Goal: Task Accomplishment & Management: Use online tool/utility

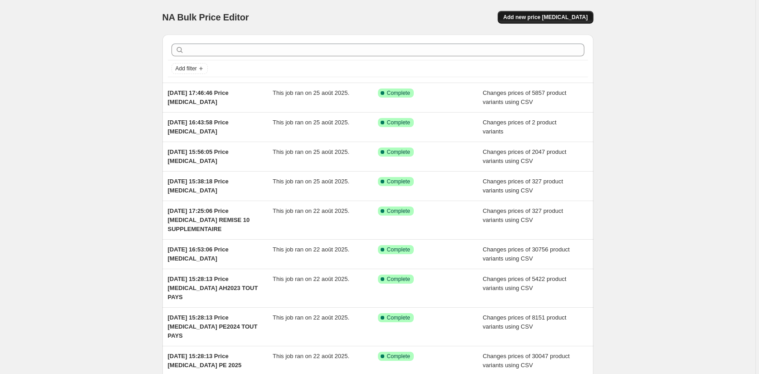
click at [559, 18] on span "Add new price [MEDICAL_DATA]" at bounding box center [545, 17] width 84 height 7
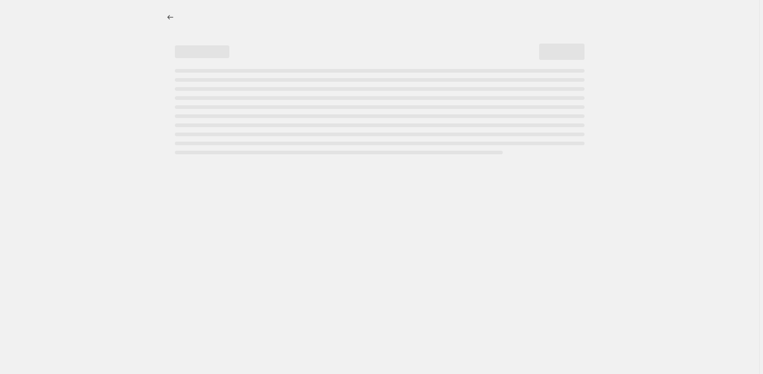
select select "percentage"
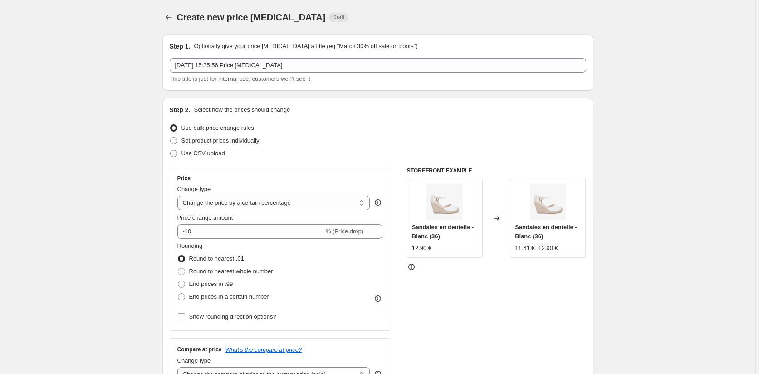
click at [177, 154] on span at bounding box center [173, 153] width 7 height 7
click at [171, 150] on input "Use CSV upload" at bounding box center [170, 150] width 0 height 0
radio input "true"
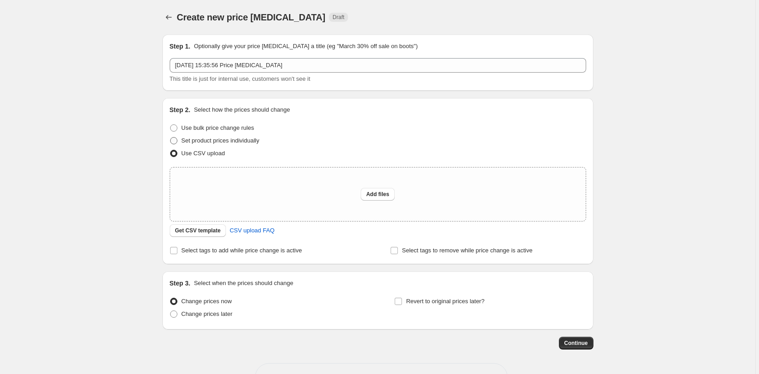
click at [179, 136] on label "Set product prices individually" at bounding box center [215, 140] width 90 height 13
click at [171, 137] on input "Set product prices individually" at bounding box center [170, 137] width 0 height 0
radio input "true"
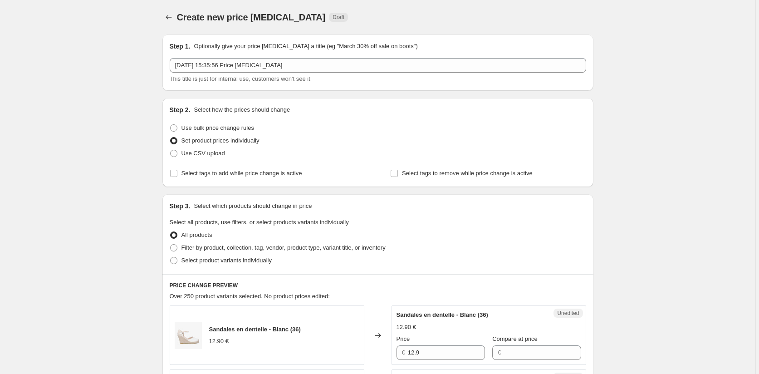
scroll to position [91, 0]
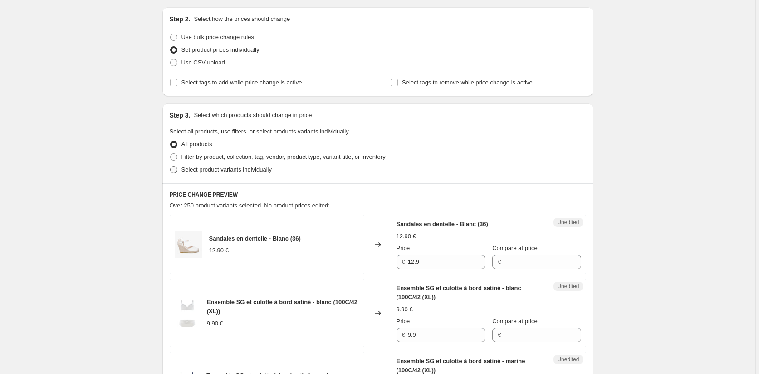
click at [176, 168] on span at bounding box center [173, 169] width 7 height 7
click at [171, 167] on input "Select product variants individually" at bounding box center [170, 166] width 0 height 0
radio input "true"
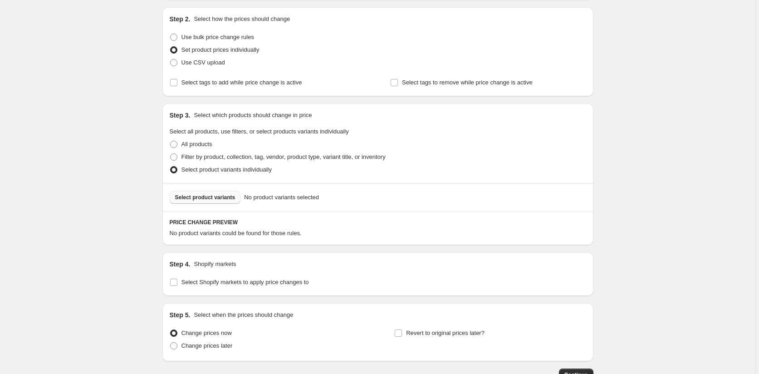
click at [193, 198] on span "Select product variants" at bounding box center [205, 197] width 60 height 7
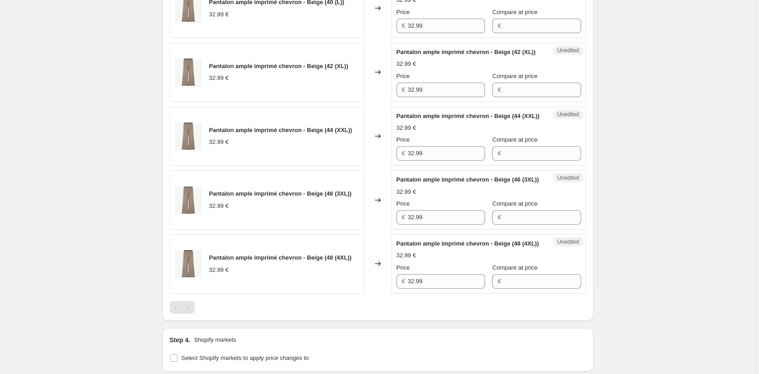
scroll to position [636, 0]
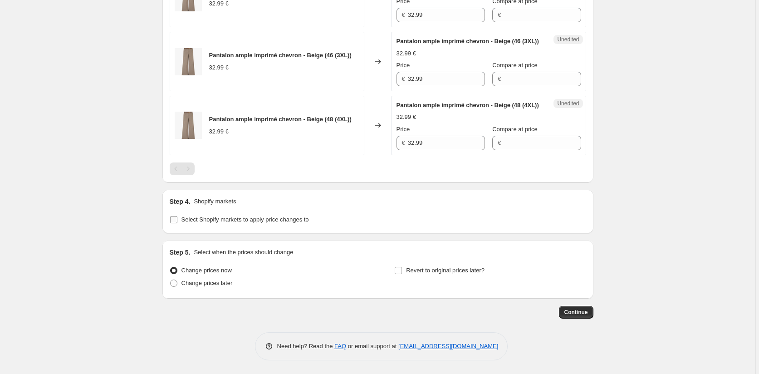
click at [174, 223] on input "Select Shopify markets to apply price changes to" at bounding box center [173, 219] width 7 height 7
checkbox input "true"
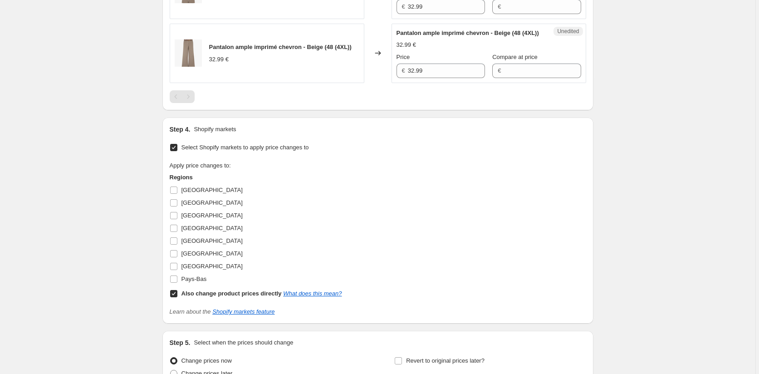
scroll to position [817, 0]
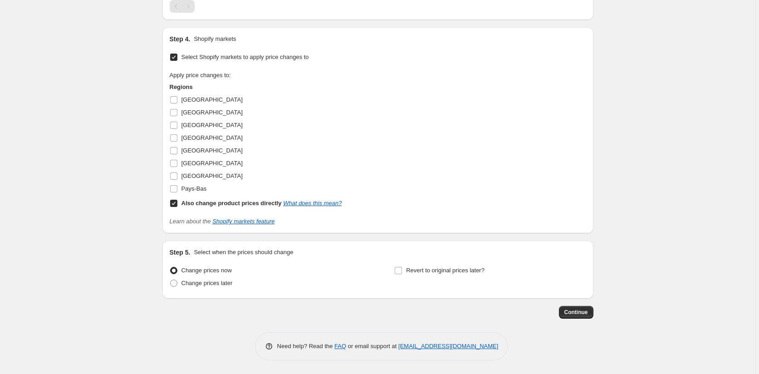
click at [175, 207] on input "Also change product prices directly What does this mean?" at bounding box center [173, 203] width 7 height 7
checkbox input "false"
click at [177, 104] on input "[GEOGRAPHIC_DATA]" at bounding box center [173, 99] width 7 height 7
checkbox input "true"
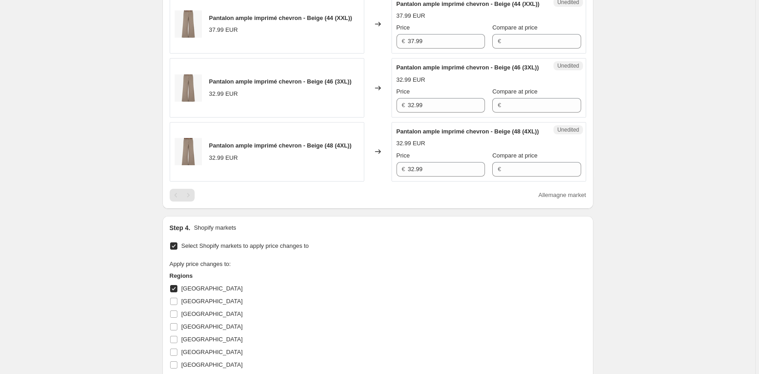
scroll to position [590, 0]
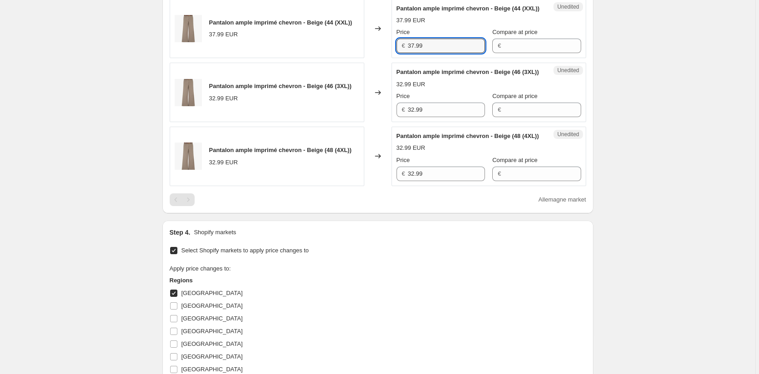
drag, startPoint x: 436, startPoint y: 90, endPoint x: 378, endPoint y: 89, distance: 58.1
click at [378, 59] on div "Pantalon ample imprimé chevron - Beige (44 (XXL)) 37.99 EUR Changed to Unedited…" at bounding box center [378, 28] width 417 height 59
drag, startPoint x: 440, startPoint y: 164, endPoint x: 378, endPoint y: 163, distance: 62.2
click at [378, 122] on div "Pantalon ample imprimé chevron - Beige (46 (3XL)) 32.99 EUR Changed to Unedited…" at bounding box center [378, 92] width 417 height 59
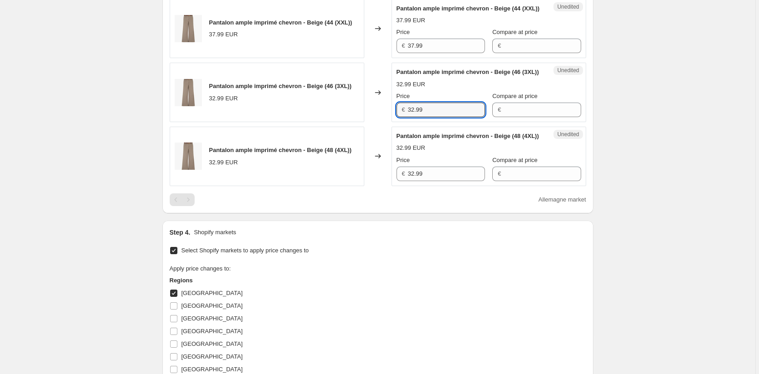
paste input "7"
type input "37.99"
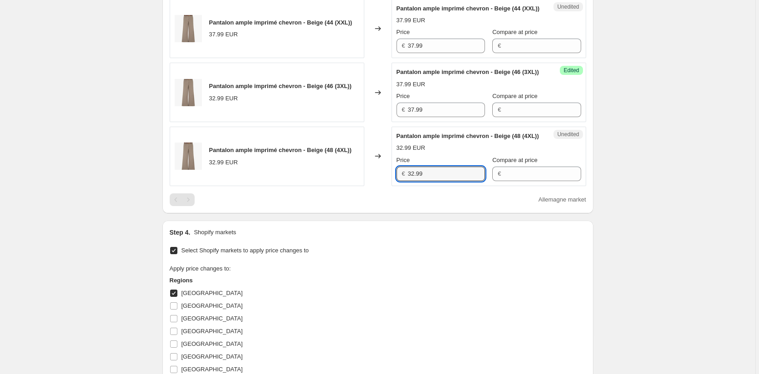
drag, startPoint x: 439, startPoint y: 234, endPoint x: 350, endPoint y: 234, distance: 89.4
click at [350, 186] on div "Pantalon ample imprimé chevron - Beige (48 (4XL)) 32.99 EUR Changed to Unedited…" at bounding box center [378, 156] width 417 height 59
paste input "7"
type input "37.99"
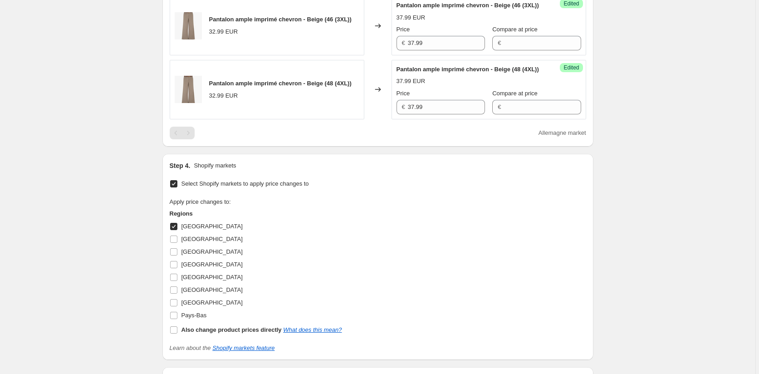
scroll to position [772, 0]
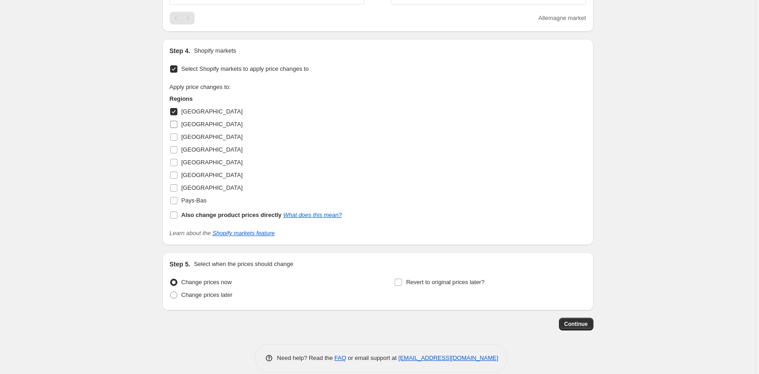
click at [177, 128] on input "[GEOGRAPHIC_DATA]" at bounding box center [173, 124] width 7 height 7
checkbox input "true"
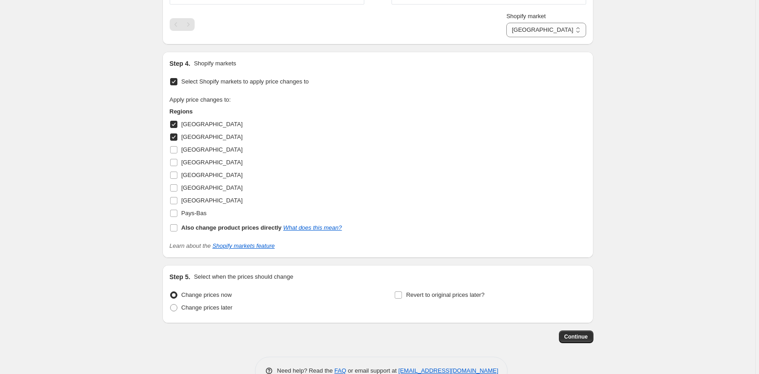
click at [175, 128] on input "[GEOGRAPHIC_DATA]" at bounding box center [173, 124] width 7 height 7
checkbox input "false"
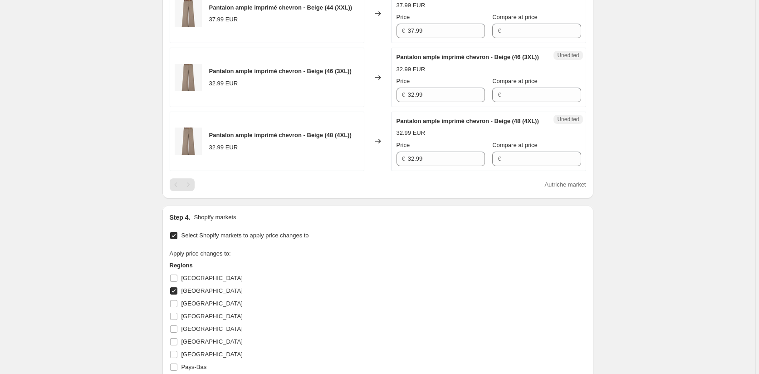
scroll to position [590, 0]
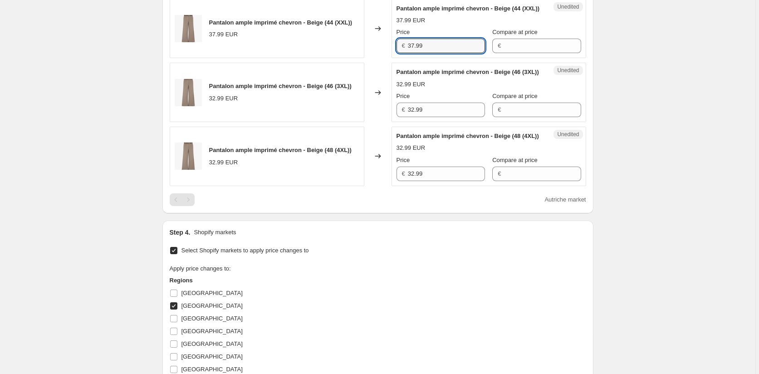
drag, startPoint x: 423, startPoint y: 89, endPoint x: 379, endPoint y: 89, distance: 44.0
click at [379, 59] on div "Pantalon ample imprimé chevron - Beige (44 (XXL)) 37.99 EUR Changed to Unedited…" at bounding box center [378, 28] width 417 height 59
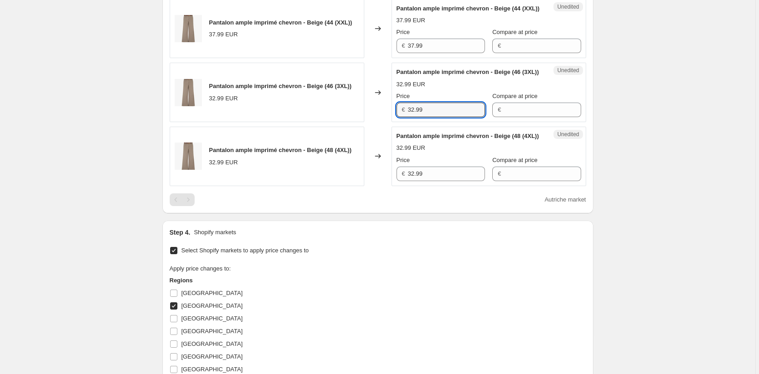
drag, startPoint x: 397, startPoint y: 164, endPoint x: 384, endPoint y: 176, distance: 17.7
click at [385, 122] on div "Pantalon ample imprimé chevron - Beige (46 (3XL)) 32.99 EUR Changed to Unedited…" at bounding box center [378, 92] width 417 height 59
paste input "7"
type input "37.99"
drag, startPoint x: 399, startPoint y: 233, endPoint x: 373, endPoint y: 233, distance: 25.4
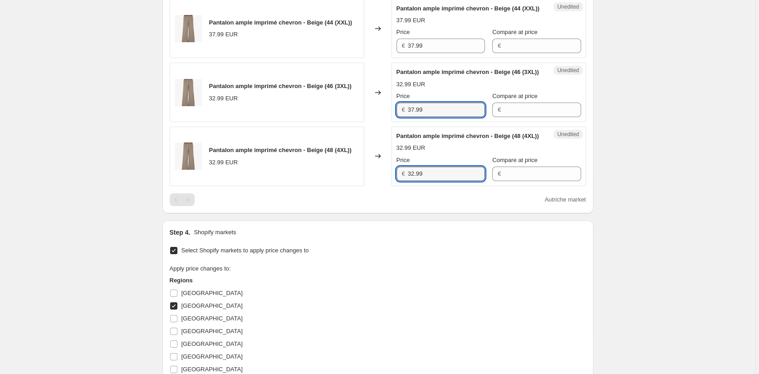
click at [373, 186] on div "Pantalon ample imprimé chevron - Beige (48 (4XL)) 32.99 EUR Changed to Unedited…" at bounding box center [378, 156] width 417 height 59
paste input "7"
type input "37.99"
click at [362, 206] on div "Autriche market" at bounding box center [378, 199] width 417 height 13
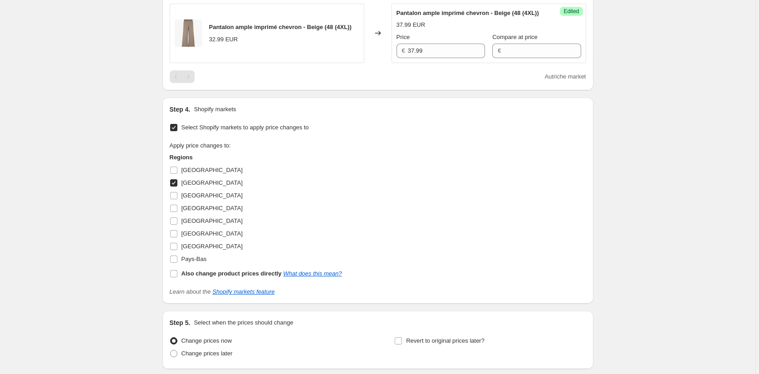
scroll to position [726, 0]
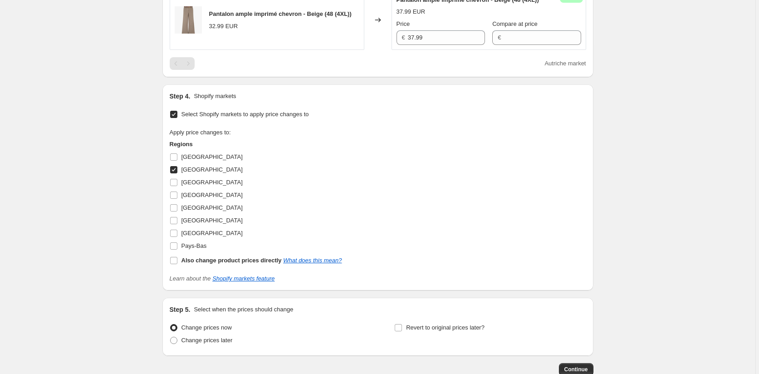
click at [172, 173] on input "[GEOGRAPHIC_DATA]" at bounding box center [173, 169] width 7 height 7
checkbox input "false"
click at [176, 186] on input "[GEOGRAPHIC_DATA]" at bounding box center [173, 182] width 7 height 7
checkbox input "true"
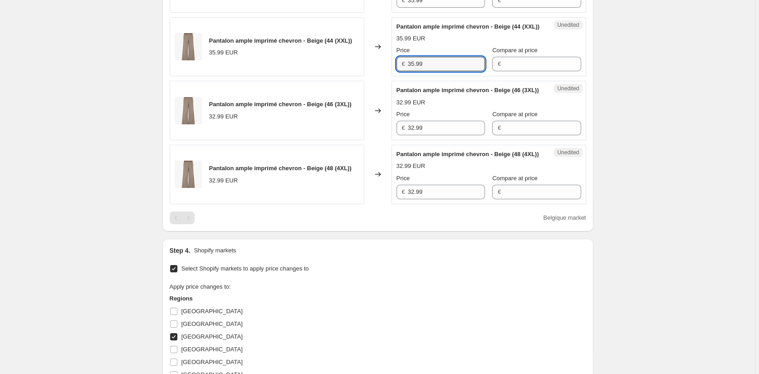
drag, startPoint x: 395, startPoint y: 91, endPoint x: 391, endPoint y: 97, distance: 7.4
click at [389, 77] on div "Pantalon ample imprimé chevron - Beige (44 (XXL)) 35.99 EUR Changed to Unedited…" at bounding box center [378, 46] width 417 height 59
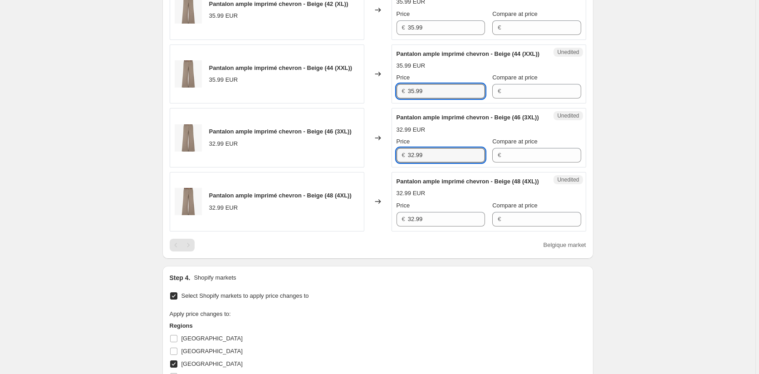
drag, startPoint x: 432, startPoint y: 211, endPoint x: 390, endPoint y: 211, distance: 41.3
click at [391, 168] on div "Pantalon ample imprimé chevron - Beige (46 (3XL)) 32.99 EUR Changed to Unedited…" at bounding box center [378, 137] width 417 height 59
paste input "5"
type input "35.99"
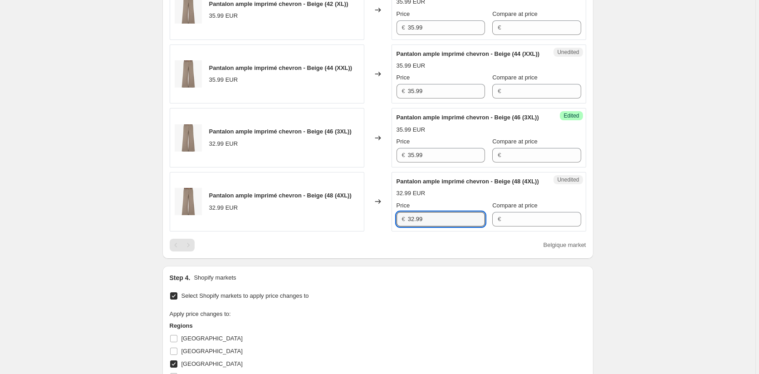
drag, startPoint x: 437, startPoint y: 279, endPoint x: 380, endPoint y: 279, distance: 56.7
click at [380, 232] on div "Pantalon ample imprimé chevron - Beige (48 (4XL)) 32.99 EUR Changed to Unedited…" at bounding box center [378, 201] width 417 height 59
paste input "5"
type input "35.99"
drag, startPoint x: 648, startPoint y: 266, endPoint x: 626, endPoint y: 262, distance: 23.0
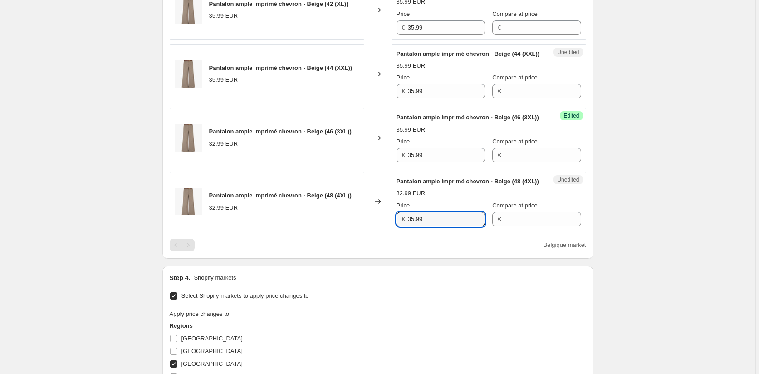
click at [648, 264] on div "Create new price [MEDICAL_DATA]. This page is ready Create new price [MEDICAL_D…" at bounding box center [378, 34] width 756 height 1158
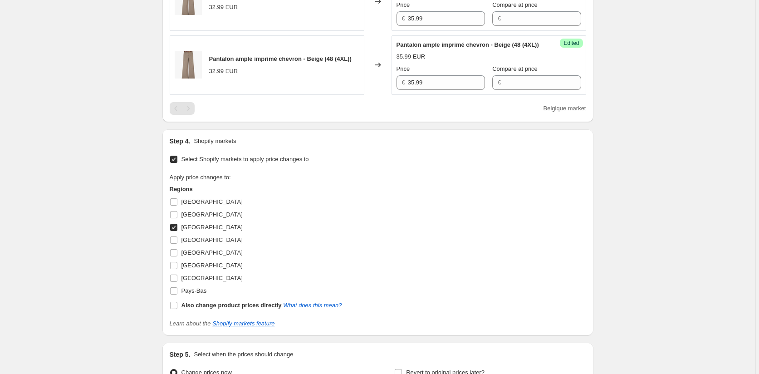
scroll to position [817, 0]
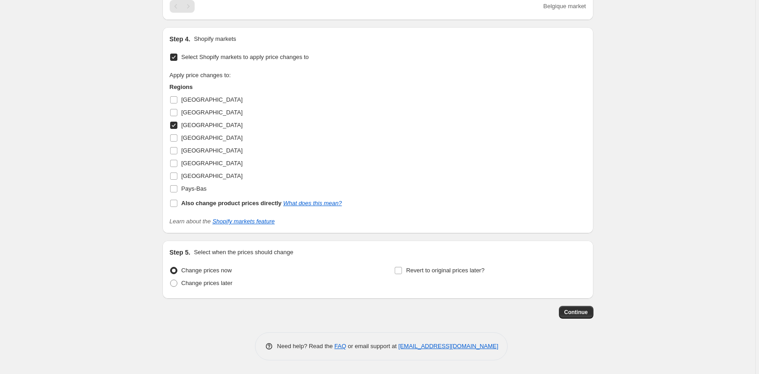
click at [175, 129] on input "[GEOGRAPHIC_DATA]" at bounding box center [173, 125] width 7 height 7
checkbox input "false"
click at [176, 142] on input "[GEOGRAPHIC_DATA]" at bounding box center [173, 137] width 7 height 7
click at [177, 142] on input "[GEOGRAPHIC_DATA]" at bounding box center [173, 137] width 7 height 7
checkbox input "false"
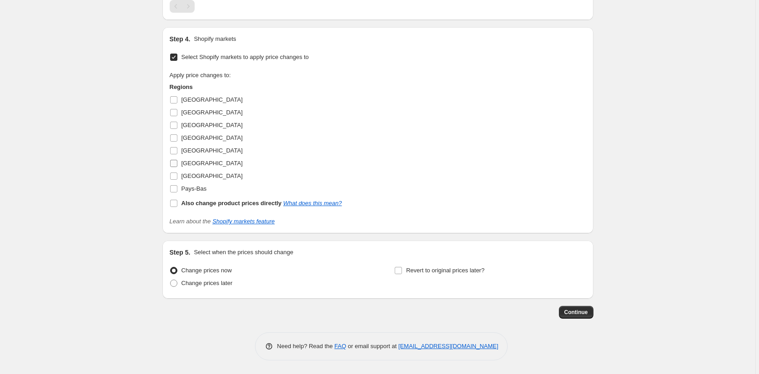
click at [175, 167] on input "[GEOGRAPHIC_DATA]" at bounding box center [173, 163] width 7 height 7
checkbox input "true"
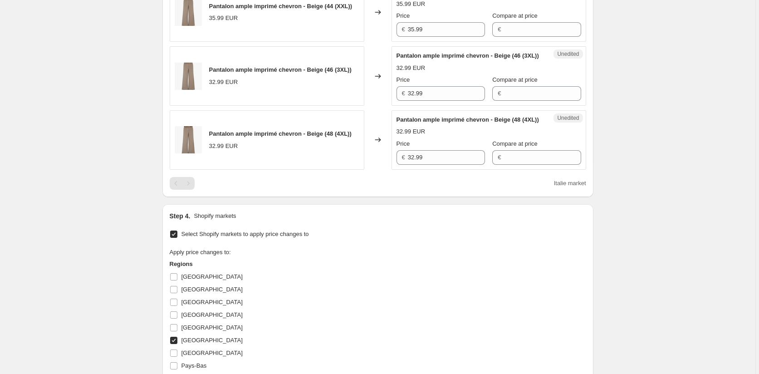
scroll to position [590, 0]
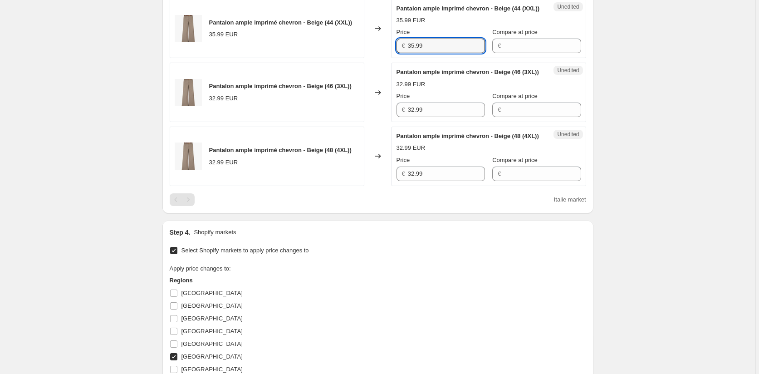
drag, startPoint x: 417, startPoint y: 91, endPoint x: 380, endPoint y: 92, distance: 37.7
click at [380, 59] on div "Pantalon ample imprimé chevron - Beige (44 (XXL)) 35.99 EUR Changed to Unedited…" at bounding box center [378, 28] width 417 height 59
drag, startPoint x: 437, startPoint y: 169, endPoint x: 379, endPoint y: 161, distance: 59.1
click at [384, 122] on div "Pantalon ample imprimé chevron - Beige (46 (3XL)) 32.99 EUR Changed to Unedited…" at bounding box center [378, 92] width 417 height 59
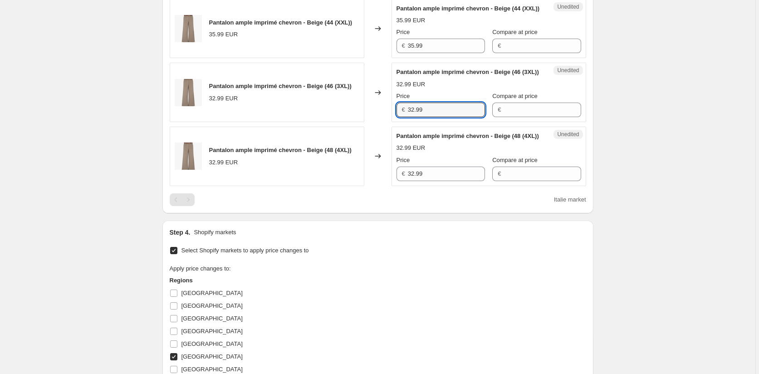
paste input "5"
type input "35.99"
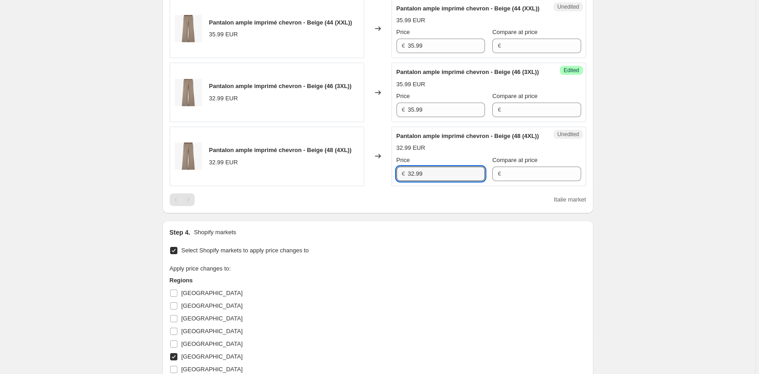
drag, startPoint x: 444, startPoint y: 242, endPoint x: 383, endPoint y: 238, distance: 60.9
click at [383, 186] on div "Pantalon ample imprimé chevron - Beige (48 (4XL)) 32.99 EUR Changed to Unedited…" at bounding box center [378, 156] width 417 height 59
paste input "5"
type input "35.99"
drag, startPoint x: 751, startPoint y: 246, endPoint x: 732, endPoint y: 245, distance: 19.1
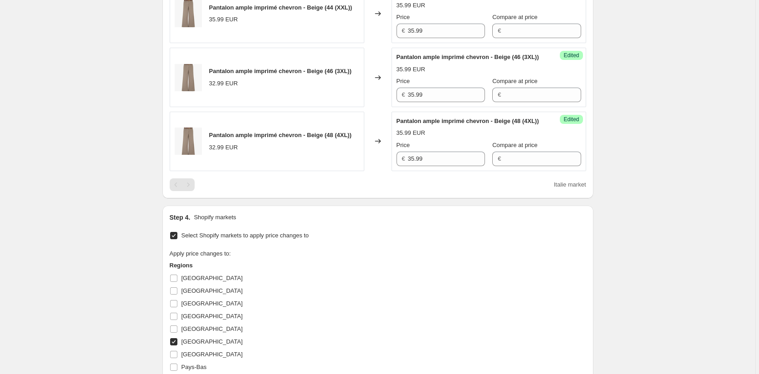
scroll to position [772, 0]
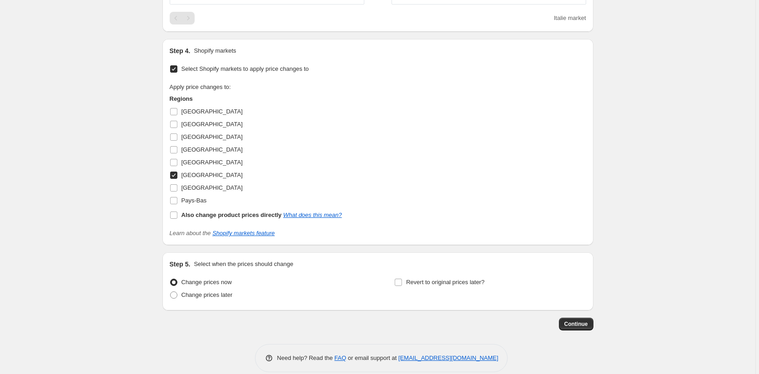
click at [175, 179] on input "[GEOGRAPHIC_DATA]" at bounding box center [173, 175] width 7 height 7
checkbox input "false"
click at [173, 192] on input "[GEOGRAPHIC_DATA]" at bounding box center [173, 187] width 7 height 7
checkbox input "true"
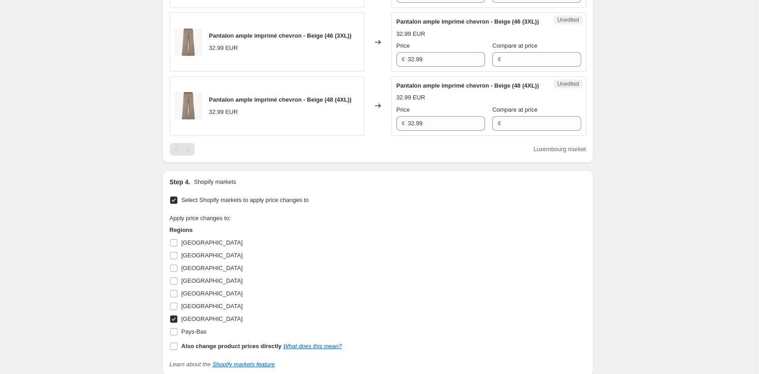
scroll to position [636, 0]
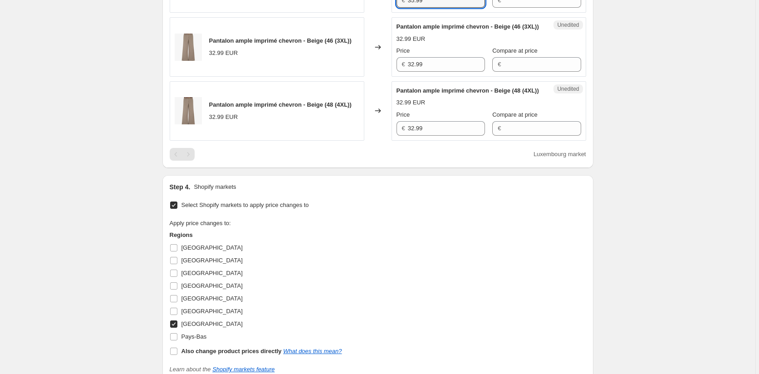
drag, startPoint x: 408, startPoint y: 48, endPoint x: 357, endPoint y: 48, distance: 50.8
drag, startPoint x: 391, startPoint y: 47, endPoint x: 361, endPoint y: 49, distance: 30.5
click at [324, 77] on div "Pantalon ample imprimé chevron - Beige (46 (3XL)) 32.99 EUR Changed to Unedited…" at bounding box center [378, 46] width 417 height 59
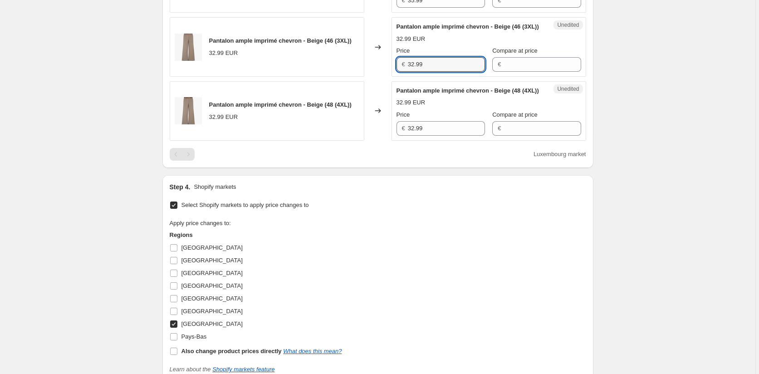
paste input "5"
type input "35.99"
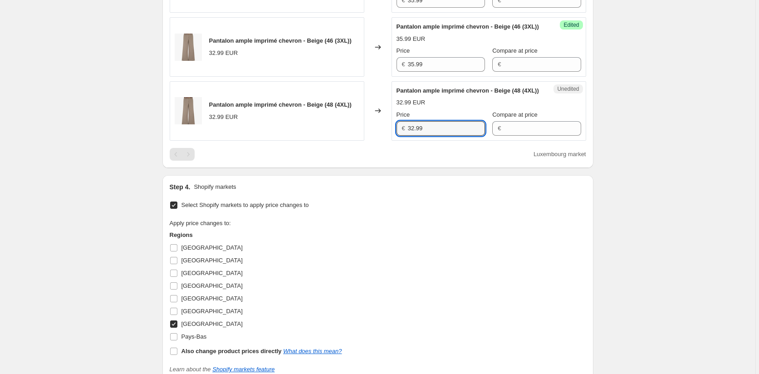
drag, startPoint x: 423, startPoint y: 190, endPoint x: 378, endPoint y: 202, distance: 46.9
click at [371, 141] on div "Pantalon ample imprimé chevron - Beige (48 (4XL)) 32.99 EUR Changed to Unedited…" at bounding box center [378, 110] width 417 height 59
paste input "5"
type input "35.99"
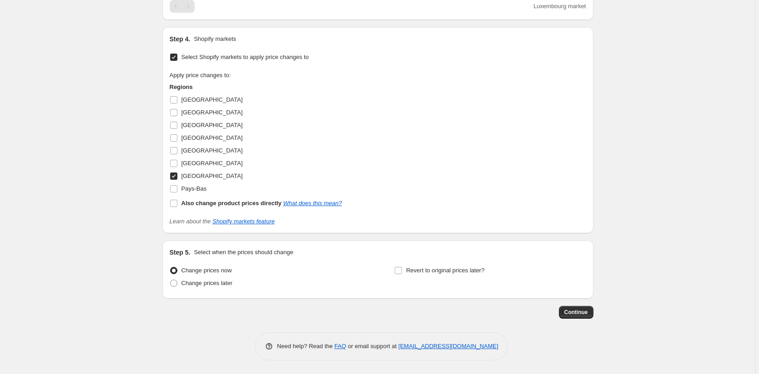
scroll to position [847, 0]
click at [176, 176] on input "[GEOGRAPHIC_DATA]" at bounding box center [173, 176] width 7 height 7
checkbox input "false"
click at [177, 192] on input "Pays-Bas" at bounding box center [173, 188] width 7 height 7
checkbox input "true"
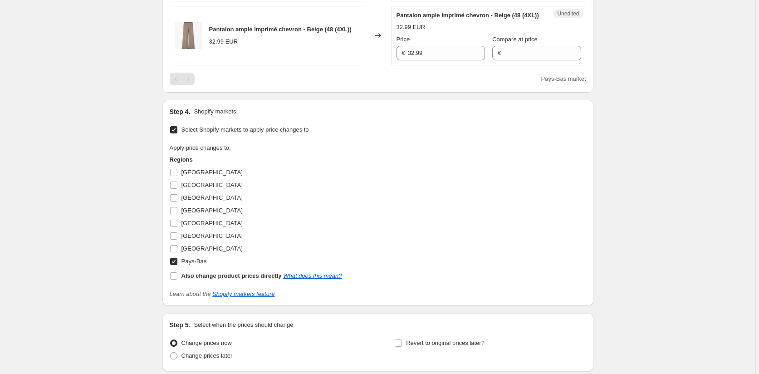
scroll to position [529, 0]
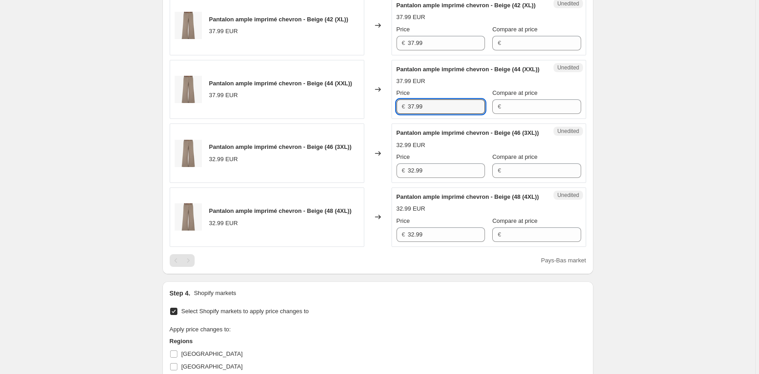
drag, startPoint x: 431, startPoint y: 152, endPoint x: 369, endPoint y: 148, distance: 62.8
click at [369, 119] on div "Pantalon ample imprimé chevron - Beige (44 (XXL)) 37.99 EUR Changed to Unedited…" at bounding box center [378, 89] width 417 height 59
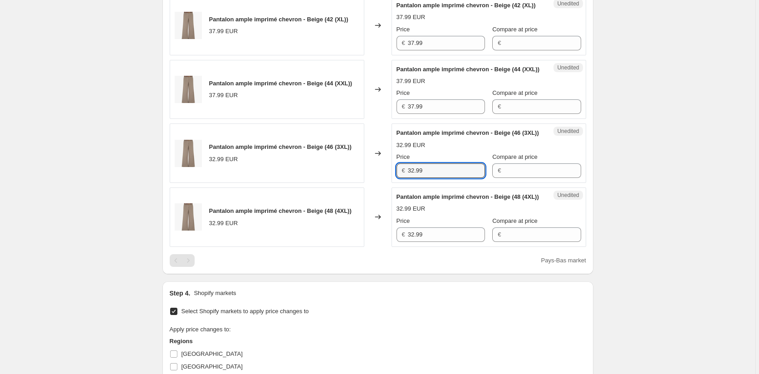
drag, startPoint x: 431, startPoint y: 226, endPoint x: 370, endPoint y: 226, distance: 61.7
click at [379, 183] on div "Pantalon ample imprimé chevron - Beige (46 (3XL)) 32.99 EUR Changed to Unedited…" at bounding box center [378, 152] width 417 height 59
paste input "7"
type input "37.99"
drag, startPoint x: 421, startPoint y: 301, endPoint x: 380, endPoint y: 300, distance: 40.9
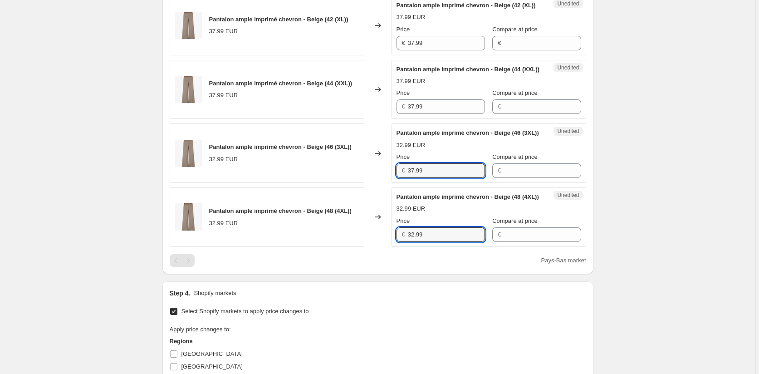
click at [380, 247] on div "Pantalon ample imprimé chevron - Beige (48 (4XL)) 32.99 EUR Changed to Unedited…" at bounding box center [378, 216] width 417 height 59
paste input "7"
type input "37.99"
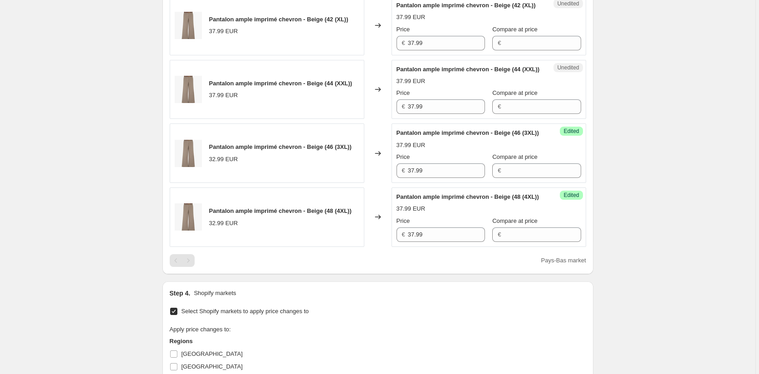
click at [677, 284] on div "Create new price [MEDICAL_DATA]. This page is ready Create new price [MEDICAL_D…" at bounding box center [378, 50] width 756 height 1158
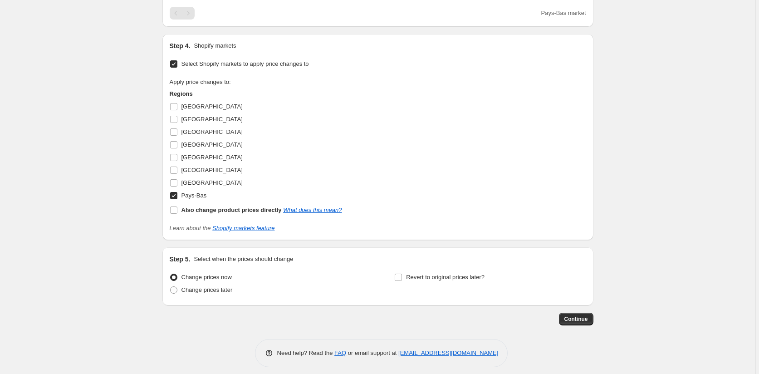
scroll to position [847, 0]
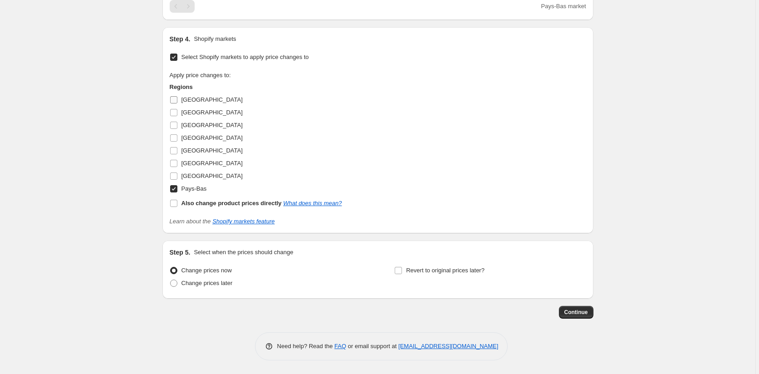
click at [174, 100] on input "[GEOGRAPHIC_DATA]" at bounding box center [173, 99] width 7 height 7
checkbox input "true"
click at [175, 116] on input "[GEOGRAPHIC_DATA]" at bounding box center [173, 112] width 7 height 7
checkbox input "true"
click at [175, 129] on input "[GEOGRAPHIC_DATA]" at bounding box center [173, 125] width 7 height 7
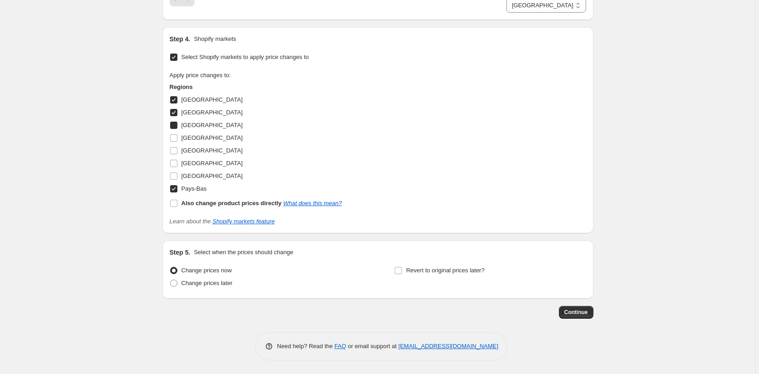
checkbox input "true"
click at [176, 167] on input "[GEOGRAPHIC_DATA]" at bounding box center [173, 163] width 7 height 7
checkbox input "true"
click at [176, 180] on input "[GEOGRAPHIC_DATA]" at bounding box center [173, 176] width 7 height 7
checkbox input "true"
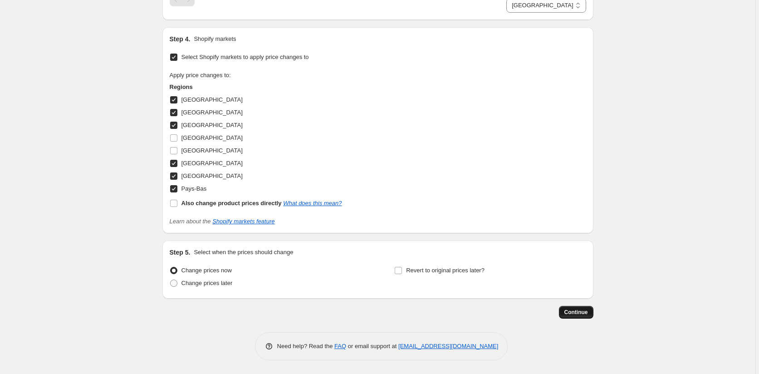
click at [582, 316] on span "Continue" at bounding box center [577, 312] width 24 height 7
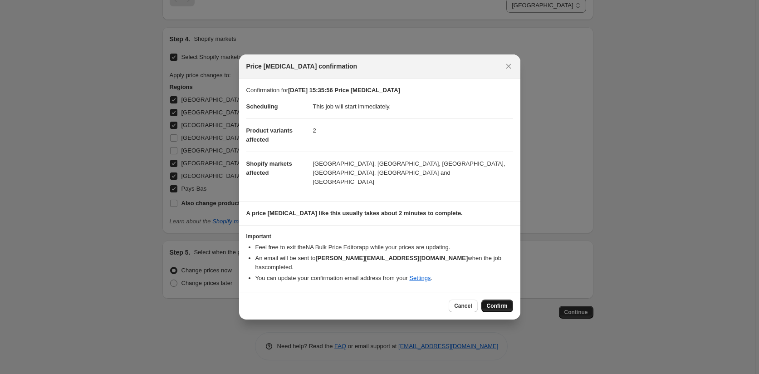
click at [508, 300] on button "Confirm" at bounding box center [498, 306] width 32 height 13
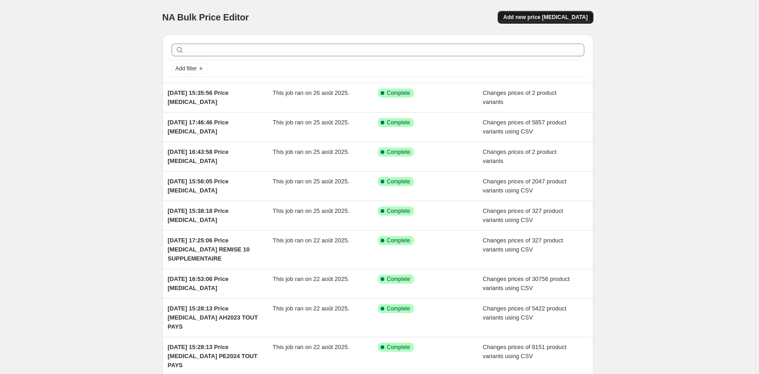
click at [552, 20] on span "Add new price [MEDICAL_DATA]" at bounding box center [545, 17] width 84 height 7
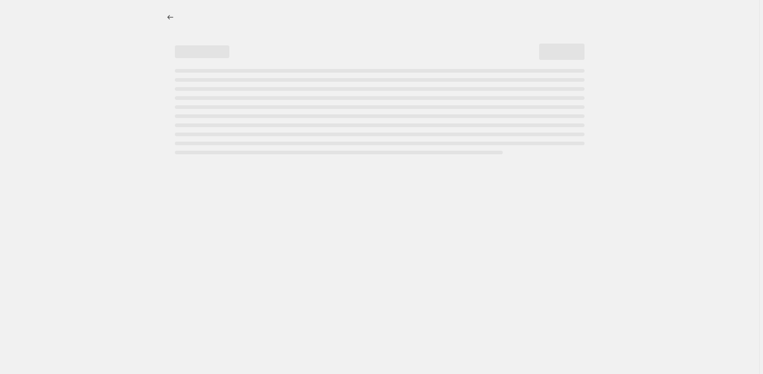
select select "percentage"
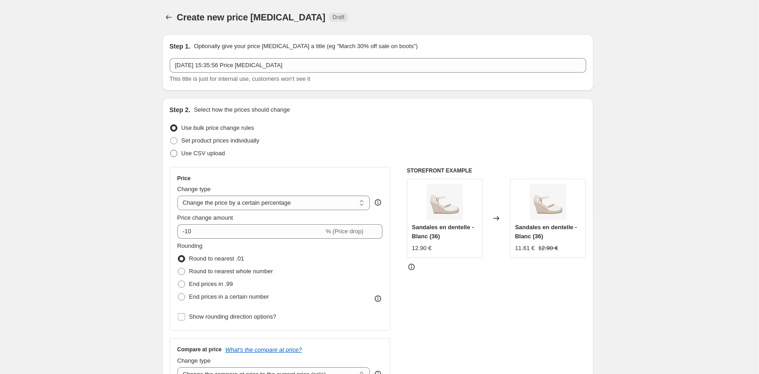
click at [177, 153] on span at bounding box center [173, 153] width 7 height 7
click at [171, 150] on input "Use CSV upload" at bounding box center [170, 150] width 0 height 0
radio input "true"
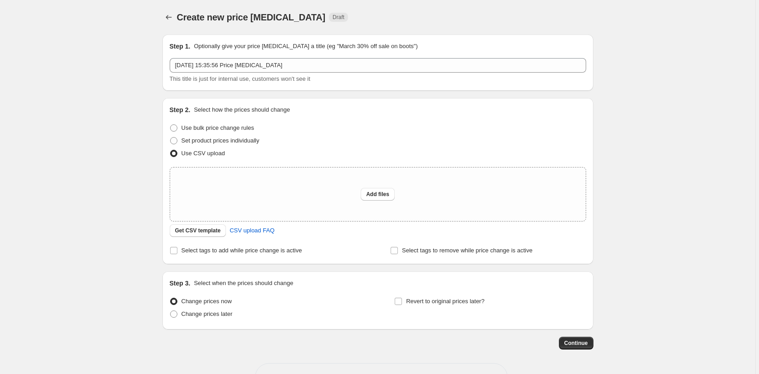
scroll to position [31, 0]
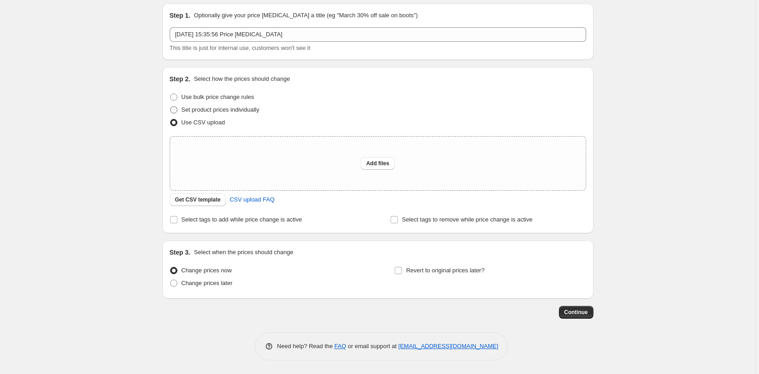
click at [176, 106] on span at bounding box center [174, 110] width 8 height 8
click at [171, 106] on input "Set product prices individually" at bounding box center [170, 106] width 0 height 0
radio input "true"
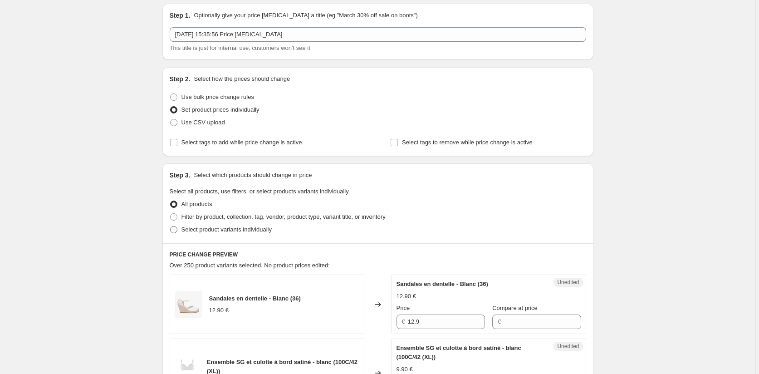
click at [176, 227] on span at bounding box center [173, 229] width 7 height 7
click at [171, 227] on input "Select product variants individually" at bounding box center [170, 226] width 0 height 0
radio input "true"
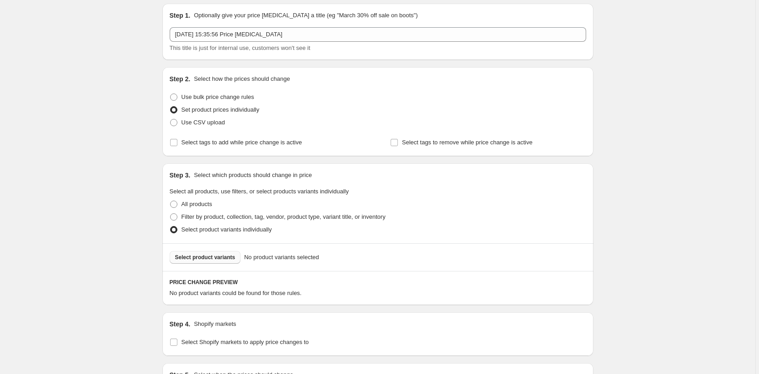
click at [217, 260] on span "Select product variants" at bounding box center [205, 257] width 60 height 7
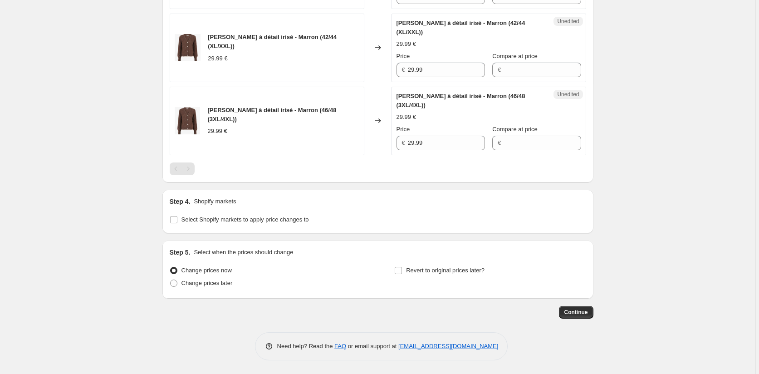
scroll to position [466, 0]
click at [177, 217] on input "Select Shopify markets to apply price changes to" at bounding box center [173, 219] width 7 height 7
checkbox input "true"
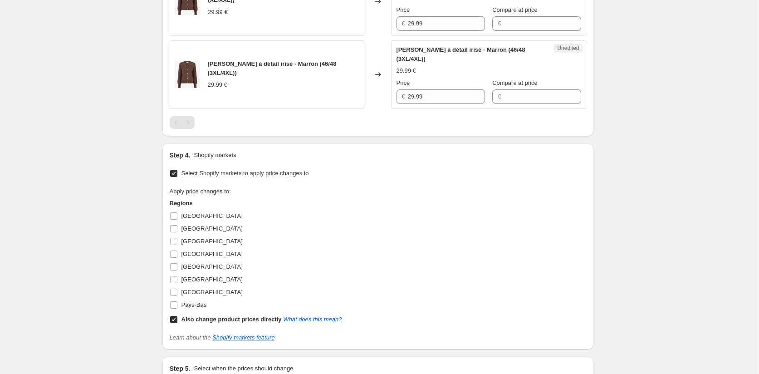
scroll to position [557, 0]
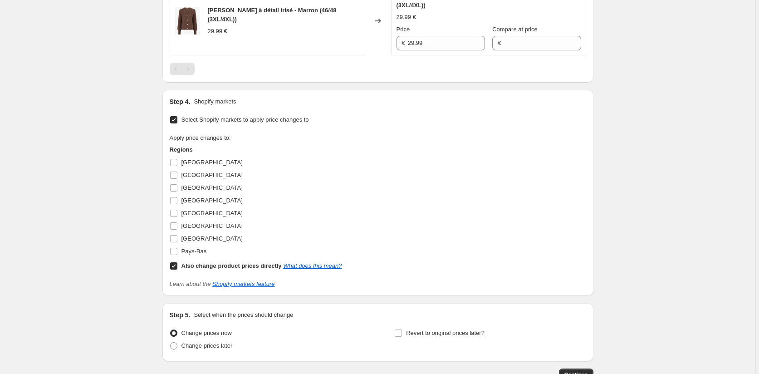
click at [175, 270] on input "Also change product prices directly What does this mean?" at bounding box center [173, 265] width 7 height 7
checkbox input "false"
click at [175, 166] on input "[GEOGRAPHIC_DATA]" at bounding box center [173, 162] width 7 height 7
checkbox input "true"
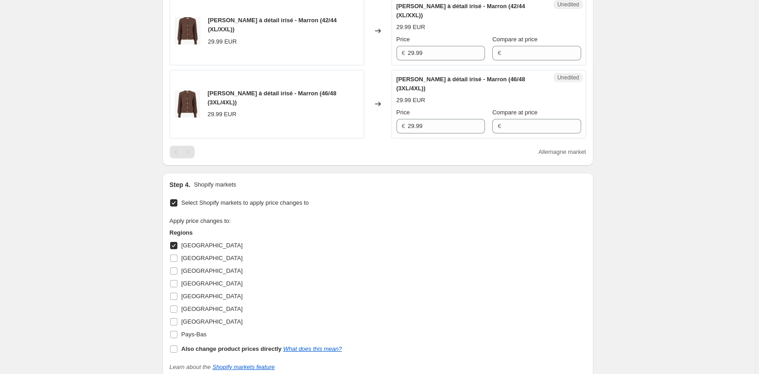
scroll to position [375, 0]
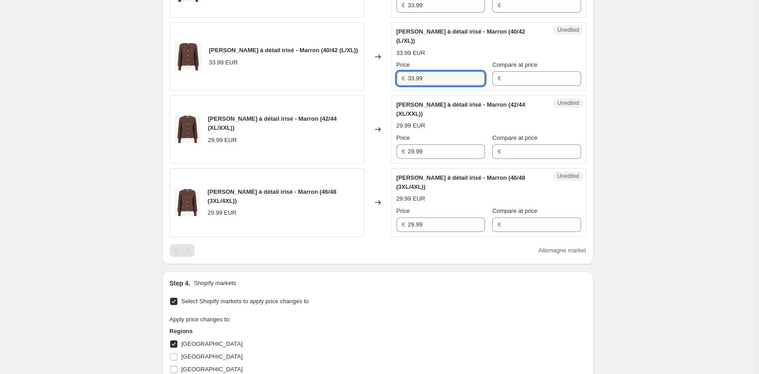
drag, startPoint x: 434, startPoint y: 86, endPoint x: 396, endPoint y: 127, distance: 55.9
click at [375, 85] on div "[PERSON_NAME] à détail irisé - Marron (40/42 (L/XL)) 33.99 EUR Changed to Unedi…" at bounding box center [378, 56] width 417 height 69
drag, startPoint x: 432, startPoint y: 162, endPoint x: 369, endPoint y: 162, distance: 62.6
click at [370, 162] on div "[PERSON_NAME] à détail irisé - Marron (42/44 (XL/XXL)) 29.99 EUR Changed to Une…" at bounding box center [378, 129] width 417 height 69
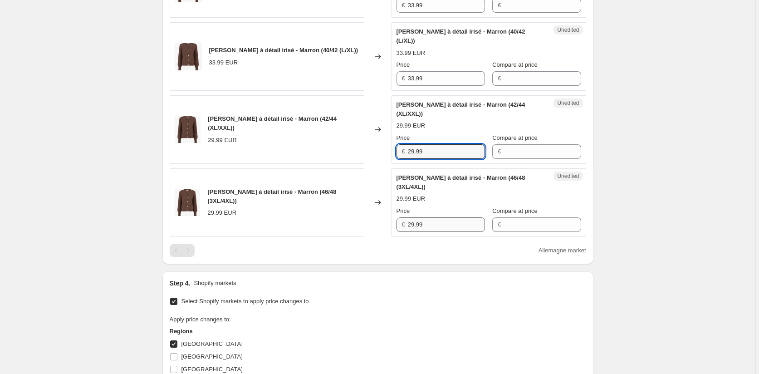
paste input "33"
type input "33.99"
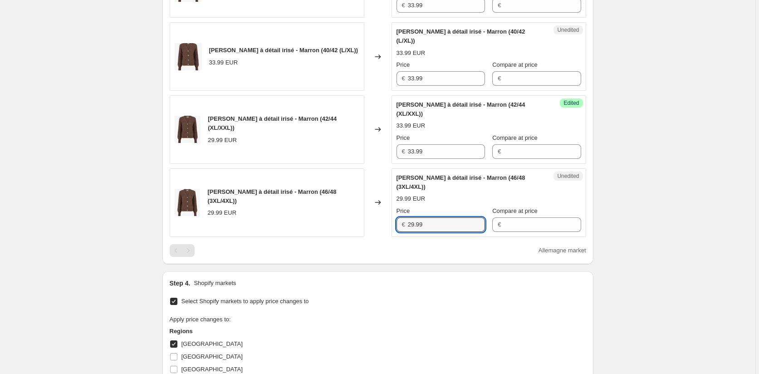
drag, startPoint x: 434, startPoint y: 237, endPoint x: 375, endPoint y: 237, distance: 58.6
click at [377, 237] on div "[PERSON_NAME] à détail irisé - Marron (46/48 (3XL/4XL)) 29.99 EUR Changed to Un…" at bounding box center [378, 202] width 417 height 69
paste input "33"
type input "33.99"
click at [366, 264] on div "PRICE CHANGE PREVIEW 4 product variants selected. 1 product price edited: [PERS…" at bounding box center [378, 95] width 431 height 337
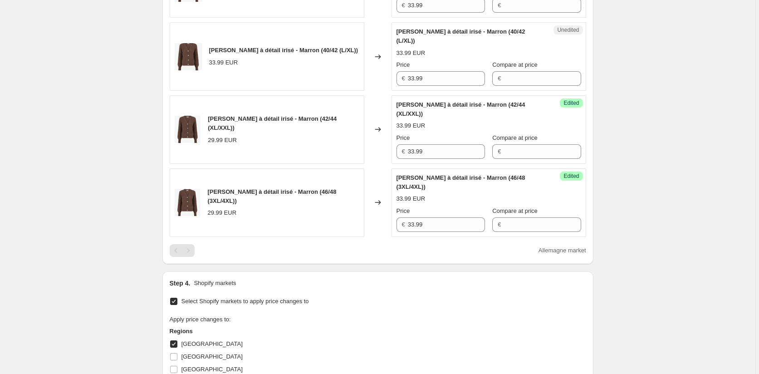
scroll to position [466, 0]
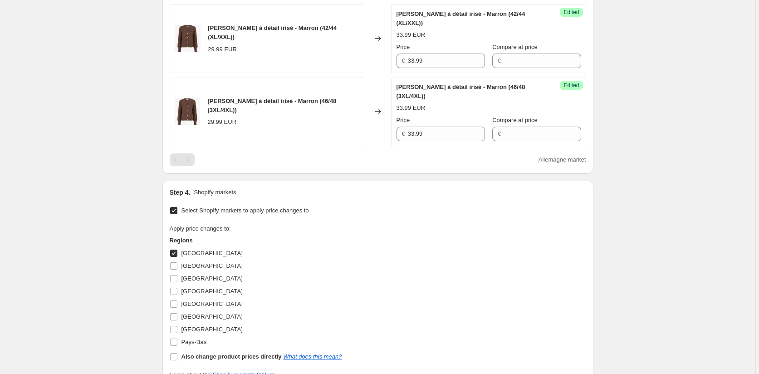
click at [174, 257] on input "[GEOGRAPHIC_DATA]" at bounding box center [173, 253] width 7 height 7
checkbox input "false"
click at [177, 270] on input "[GEOGRAPHIC_DATA]" at bounding box center [173, 265] width 7 height 7
checkbox input "true"
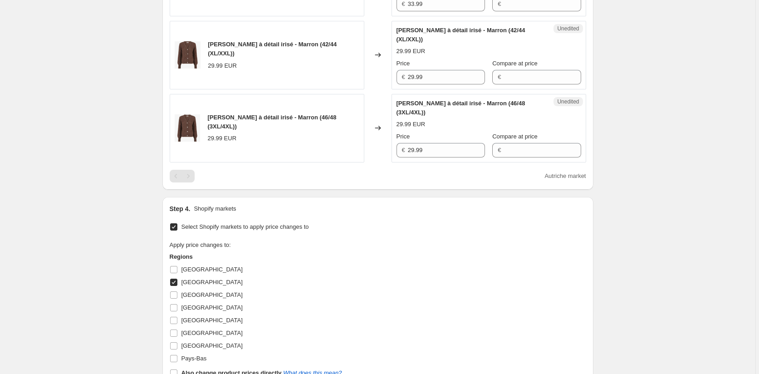
scroll to position [420, 0]
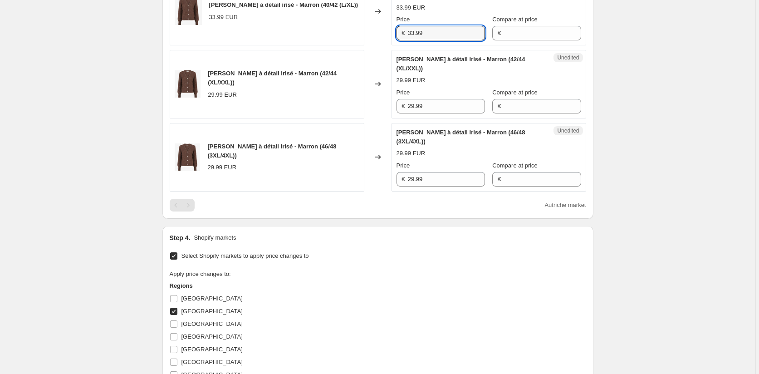
click at [364, 43] on div "[PERSON_NAME] à détail irisé - Marron (40/42 (L/XL)) 33.99 EUR Changed to Unedi…" at bounding box center [378, 11] width 417 height 69
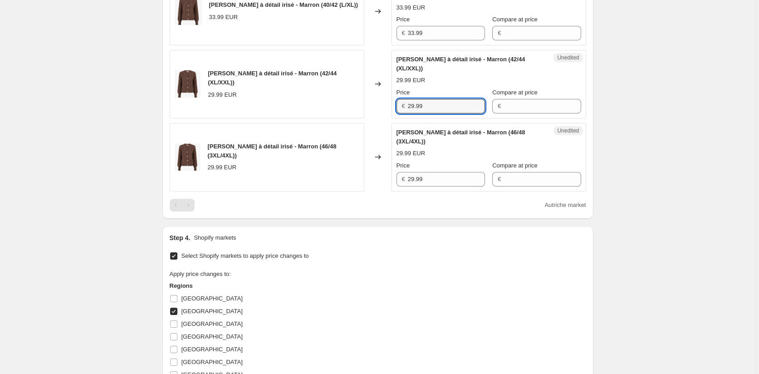
drag, startPoint x: 439, startPoint y: 115, endPoint x: 356, endPoint y: 117, distance: 82.2
click at [363, 115] on div "[PERSON_NAME] à détail irisé - Marron (42/44 (XL/XXL)) 29.99 EUR Changed to Une…" at bounding box center [378, 84] width 417 height 69
paste input "33"
type input "33.99"
drag, startPoint x: 438, startPoint y: 184, endPoint x: 377, endPoint y: 188, distance: 61.0
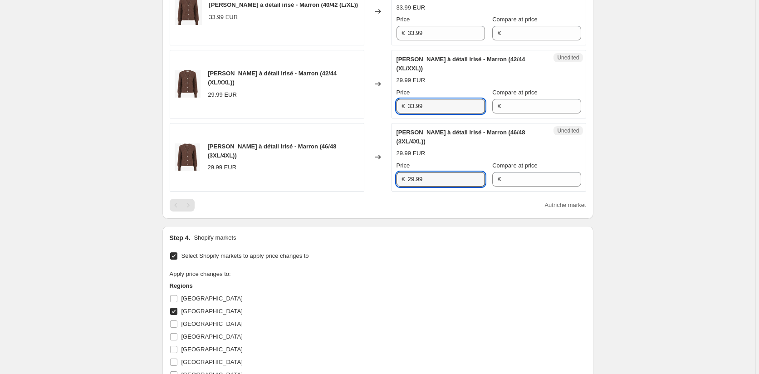
click at [378, 188] on div "[PERSON_NAME] à détail irisé - Marron (46/48 (3XL/4XL)) 29.99 EUR Changed to Un…" at bounding box center [378, 157] width 417 height 69
paste input "33"
type input "33.99"
click at [384, 212] on div "Autriche market" at bounding box center [378, 205] width 417 height 13
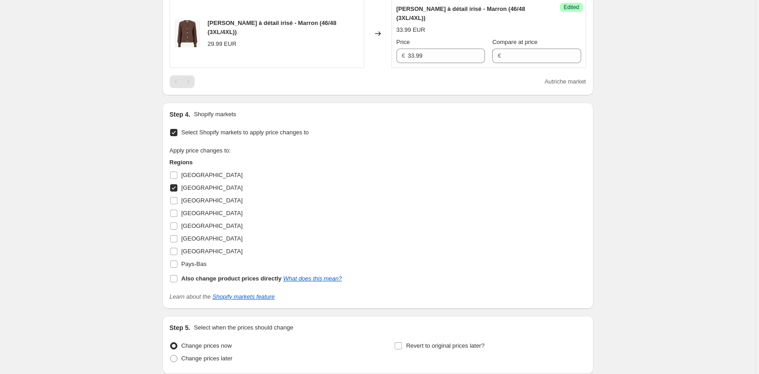
scroll to position [557, 0]
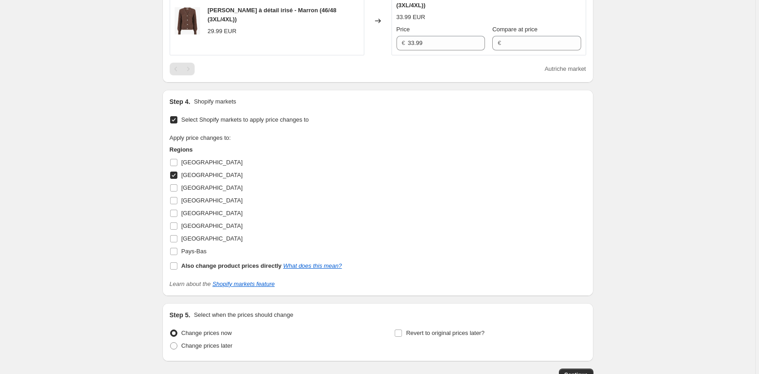
click at [175, 179] on input "[GEOGRAPHIC_DATA]" at bounding box center [173, 175] width 7 height 7
checkbox input "false"
click at [175, 192] on input "[GEOGRAPHIC_DATA]" at bounding box center [173, 187] width 7 height 7
checkbox input "true"
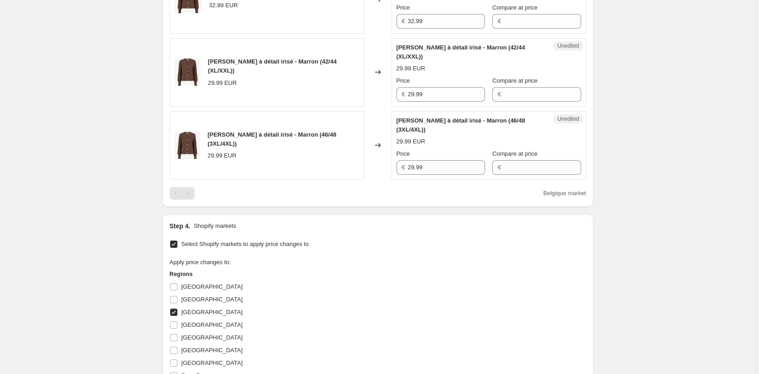
scroll to position [420, 0]
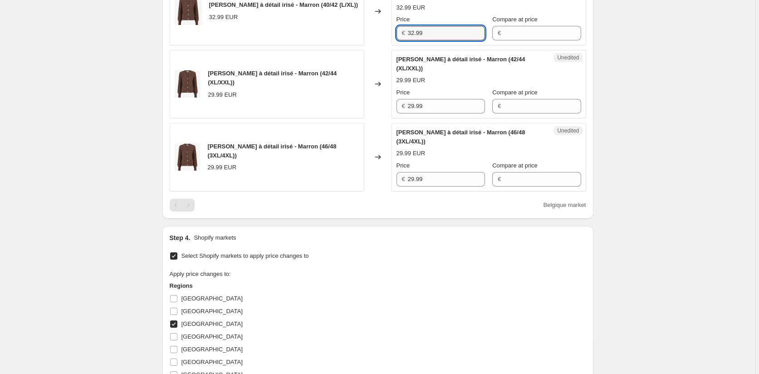
drag, startPoint x: 432, startPoint y: 41, endPoint x: 353, endPoint y: 41, distance: 79.0
click at [354, 41] on div "[PERSON_NAME] à détail irisé - Marron (40/42 (L/XL)) 32.99 EUR Changed to Unedi…" at bounding box center [378, 11] width 417 height 69
drag, startPoint x: 381, startPoint y: 116, endPoint x: 370, endPoint y: 116, distance: 11.3
click at [373, 116] on div "[PERSON_NAME] à détail irisé - Marron (42/44 (XL/XXL)) 29.99 EUR Changed to Une…" at bounding box center [378, 84] width 417 height 69
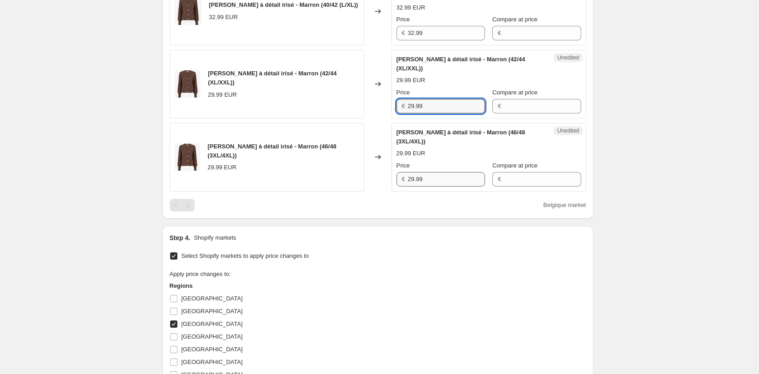
paste input "32"
type input "32.99"
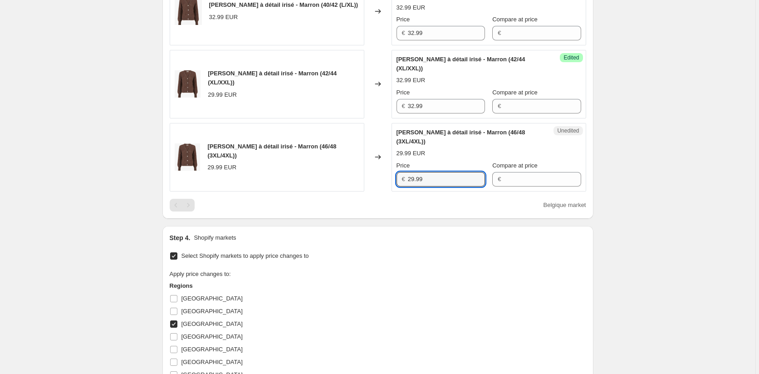
drag, startPoint x: 450, startPoint y: 192, endPoint x: 374, endPoint y: 192, distance: 76.3
click at [376, 192] on div "[PERSON_NAME] à détail irisé - Marron (46/48 (3XL/4XL)) 29.99 EUR Changed to Un…" at bounding box center [378, 157] width 417 height 69
paste input "32"
type input "32.99"
drag, startPoint x: 681, startPoint y: 239, endPoint x: 657, endPoint y: 239, distance: 24.1
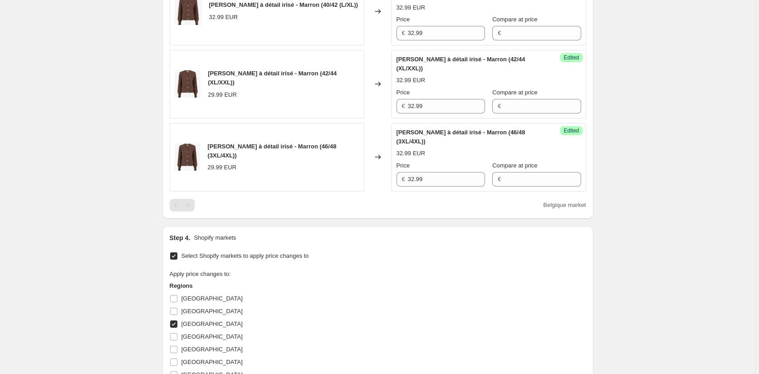
click at [682, 239] on div "Create new price [MEDICAL_DATA]. This page is ready Create new price [MEDICAL_D…" at bounding box center [378, 76] width 756 height 993
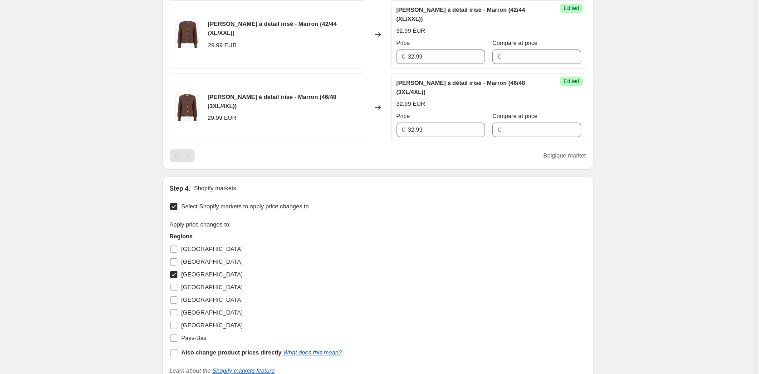
scroll to position [557, 0]
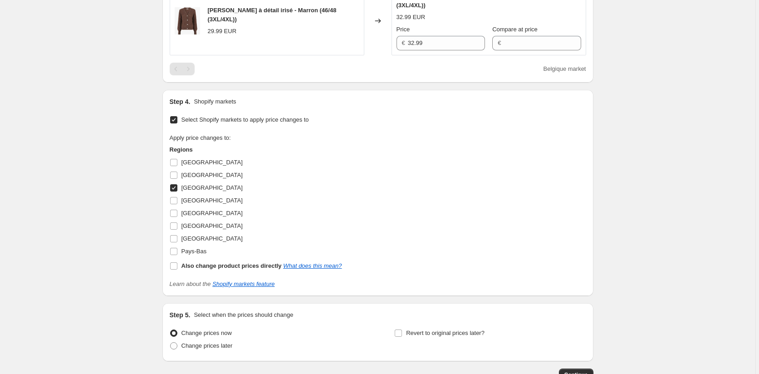
click at [176, 192] on input "[GEOGRAPHIC_DATA]" at bounding box center [173, 187] width 7 height 7
checkbox input "false"
click at [176, 230] on input "[GEOGRAPHIC_DATA]" at bounding box center [173, 225] width 7 height 7
checkbox input "true"
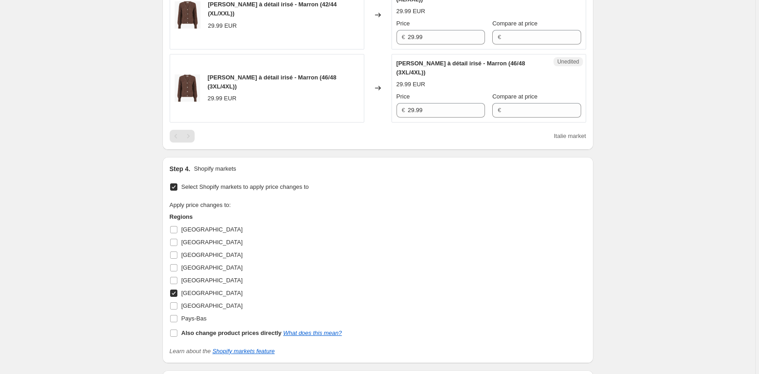
scroll to position [420, 0]
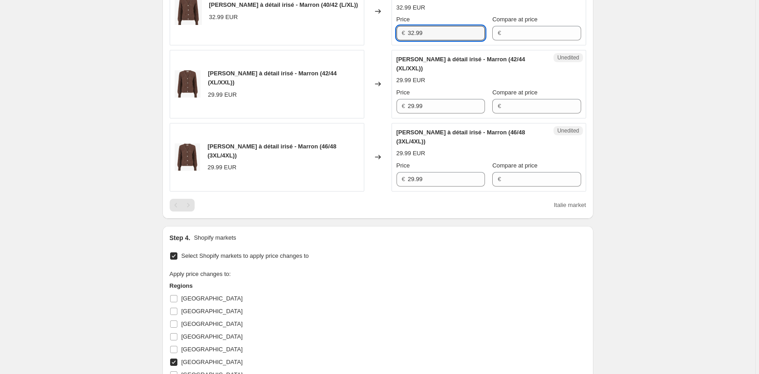
drag, startPoint x: 434, startPoint y: 44, endPoint x: 365, endPoint y: 46, distance: 69.9
click at [365, 44] on div "[PERSON_NAME] à détail irisé - Marron (40/42 (L/XL)) 32.99 EUR Changed to Unedi…" at bounding box center [378, 11] width 417 height 69
click at [373, 114] on div "[PERSON_NAME] à détail irisé - Marron (42/44 (XL/XXL)) 29.99 EUR Changed to Une…" at bounding box center [378, 84] width 417 height 69
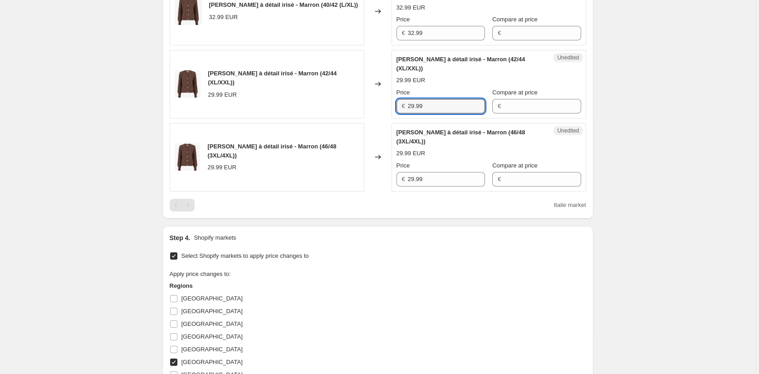
paste input "32"
type input "32.99"
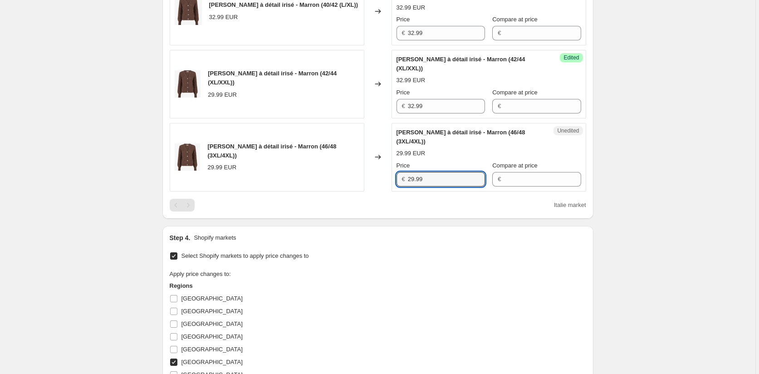
drag, startPoint x: 426, startPoint y: 189, endPoint x: 364, endPoint y: 187, distance: 62.2
click at [368, 187] on div "[PERSON_NAME] à détail irisé - Marron (46/48 (3XL/4XL)) 29.99 EUR Changed to Un…" at bounding box center [378, 157] width 417 height 69
paste input "32"
type input "32.99"
click at [671, 234] on div "Create new price [MEDICAL_DATA]. This page is ready Create new price [MEDICAL_D…" at bounding box center [378, 76] width 756 height 993
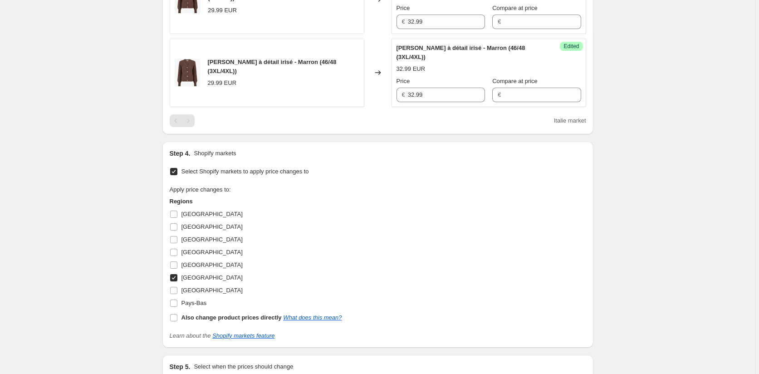
scroll to position [602, 0]
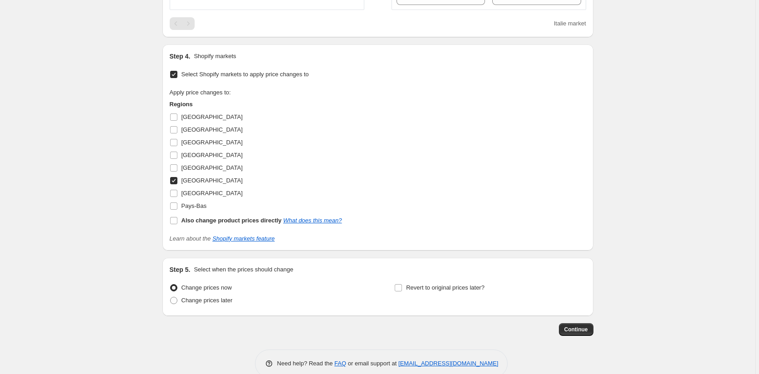
click at [176, 184] on input "[GEOGRAPHIC_DATA]" at bounding box center [173, 180] width 7 height 7
checkbox input "false"
click at [177, 197] on input "[GEOGRAPHIC_DATA]" at bounding box center [173, 193] width 7 height 7
checkbox input "true"
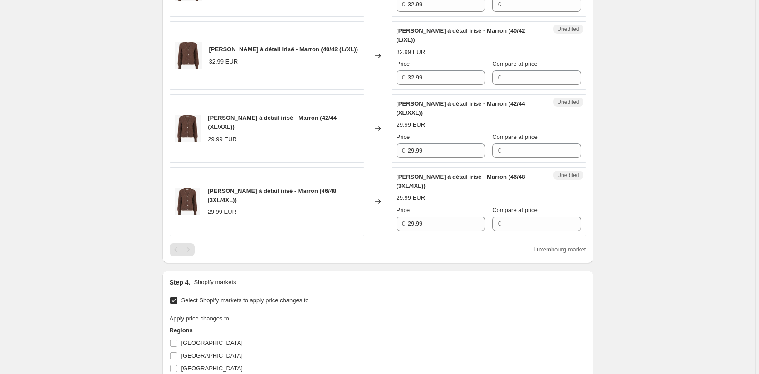
scroll to position [330, 0]
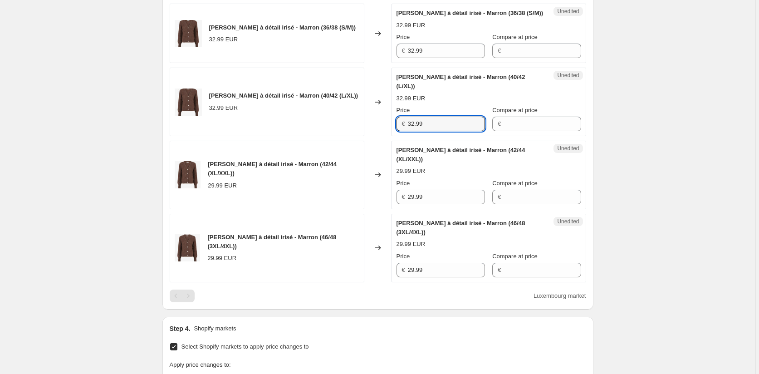
drag, startPoint x: 430, startPoint y: 136, endPoint x: 344, endPoint y: 136, distance: 86.3
click at [344, 136] on div "[PERSON_NAME] à détail irisé - Marron (40/42 (L/XL)) 32.99 EUR Changed to Unedi…" at bounding box center [378, 102] width 417 height 69
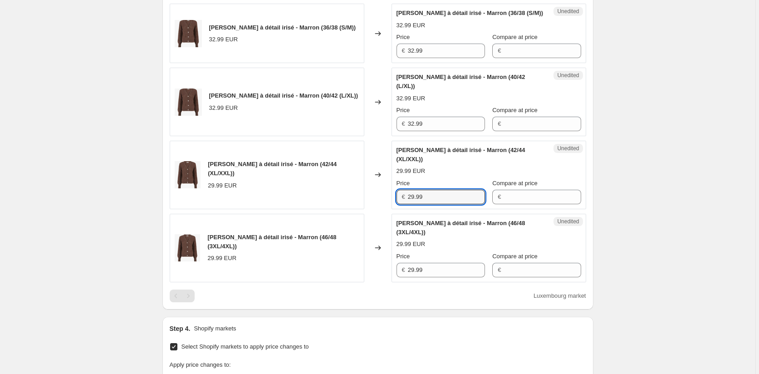
drag, startPoint x: 444, startPoint y: 206, endPoint x: 334, endPoint y: 206, distance: 109.4
click at [341, 206] on div "[PERSON_NAME] à détail irisé - Marron (42/44 (XL/XXL)) 29.99 EUR Changed to Une…" at bounding box center [378, 175] width 417 height 69
paste input "32"
type input "32.99"
drag, startPoint x: 443, startPoint y: 279, endPoint x: 343, endPoint y: 279, distance: 99.9
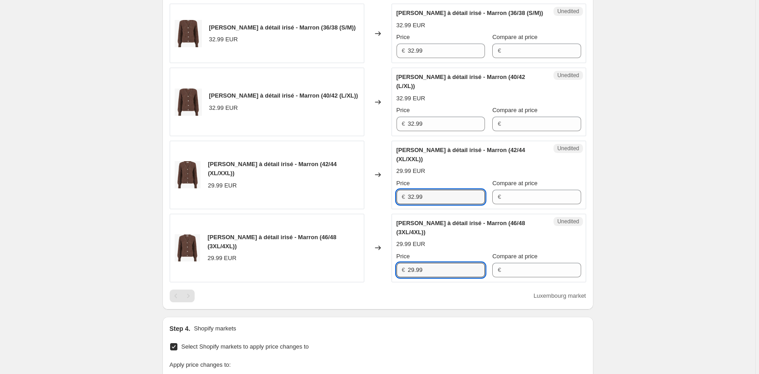
click at [343, 279] on div "[PERSON_NAME] à détail irisé - Marron (46/48 (3XL/4XL)) 29.99 EUR Changed to Un…" at bounding box center [378, 248] width 417 height 69
paste input "32"
type input "32.99"
click at [696, 285] on div "Create new price [MEDICAL_DATA]. This page is ready Create new price [MEDICAL_D…" at bounding box center [378, 166] width 756 height 993
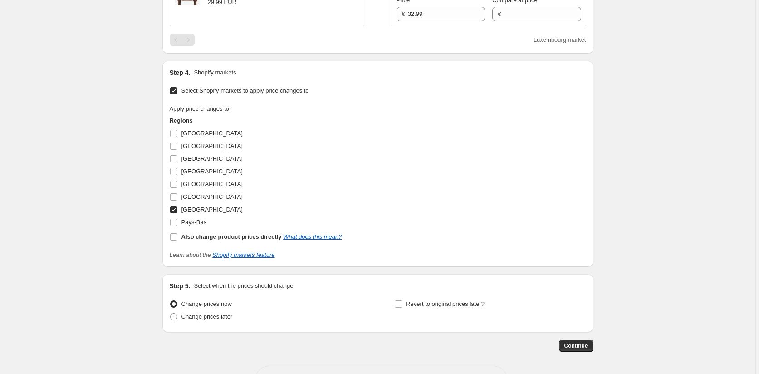
scroll to position [602, 0]
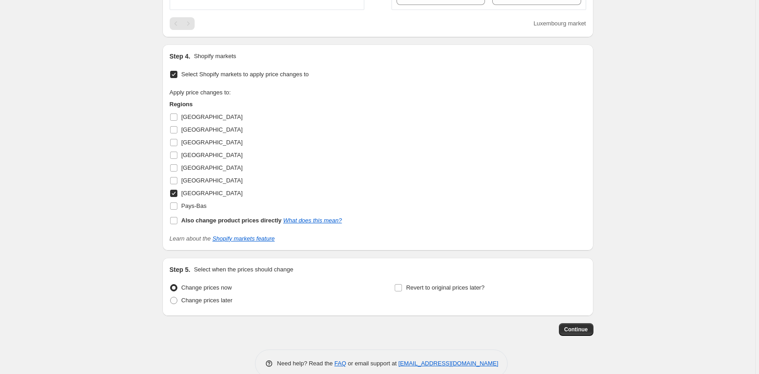
click at [174, 197] on input "[GEOGRAPHIC_DATA]" at bounding box center [173, 193] width 7 height 7
checkbox input "false"
click at [174, 210] on input "Pays-Bas" at bounding box center [173, 205] width 7 height 7
checkbox input "true"
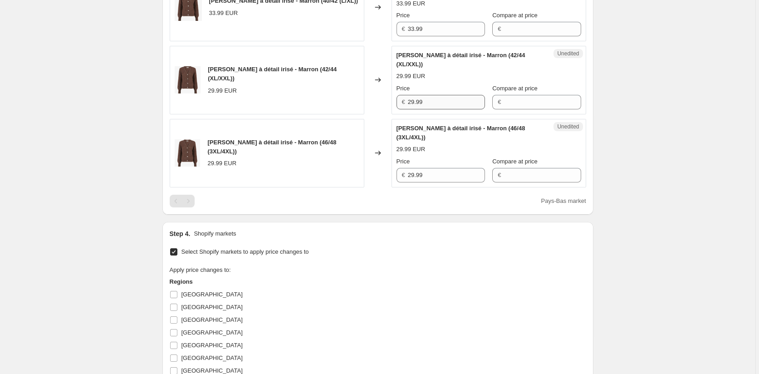
scroll to position [420, 0]
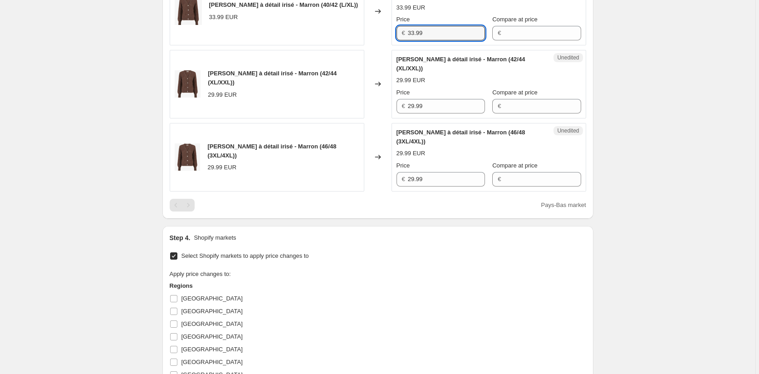
drag, startPoint x: 431, startPoint y: 41, endPoint x: 368, endPoint y: 41, distance: 62.6
click at [368, 41] on div "[PERSON_NAME] à détail irisé - Marron (40/42 (L/XL)) 33.99 EUR Changed to Unedi…" at bounding box center [378, 11] width 417 height 69
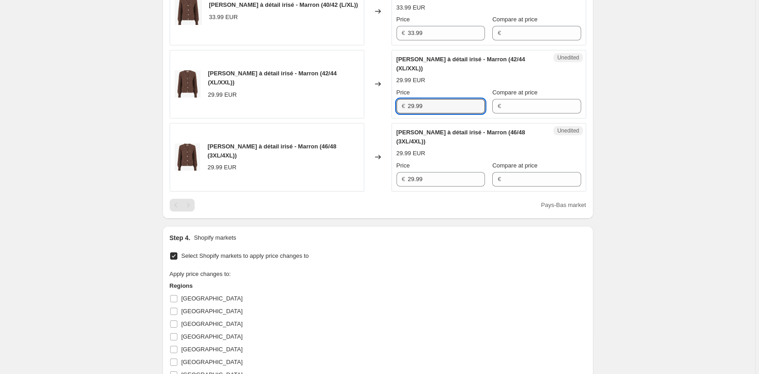
drag, startPoint x: 401, startPoint y: 117, endPoint x: 363, endPoint y: 117, distance: 37.7
click at [363, 117] on div "[PERSON_NAME] à détail irisé - Marron (42/44 (XL/XXL)) 29.99 EUR Changed to Une…" at bounding box center [378, 84] width 417 height 69
paste input "33"
type input "33.99"
click at [378, 186] on div "[PERSON_NAME] à détail irisé - Marron (46/48 (3XL/4XL)) 29.99 EUR Changed to Un…" at bounding box center [378, 157] width 417 height 69
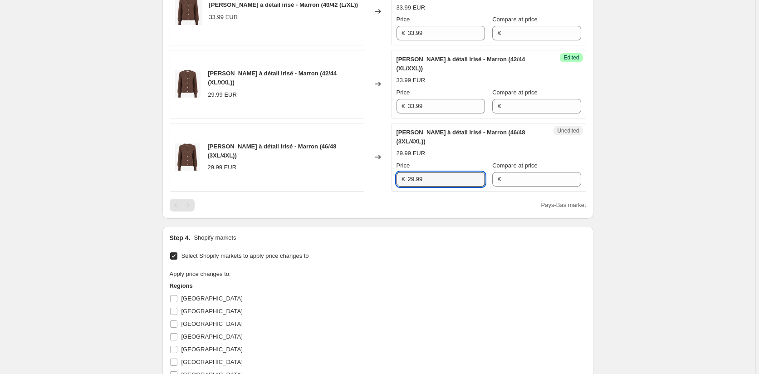
paste input "33"
type input "33.99"
click at [664, 219] on div "Create new price [MEDICAL_DATA]. This page is ready Create new price [MEDICAL_D…" at bounding box center [378, 76] width 756 height 993
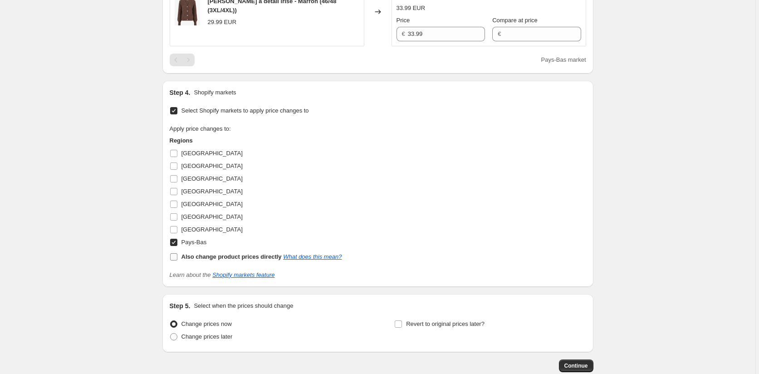
scroll to position [602, 0]
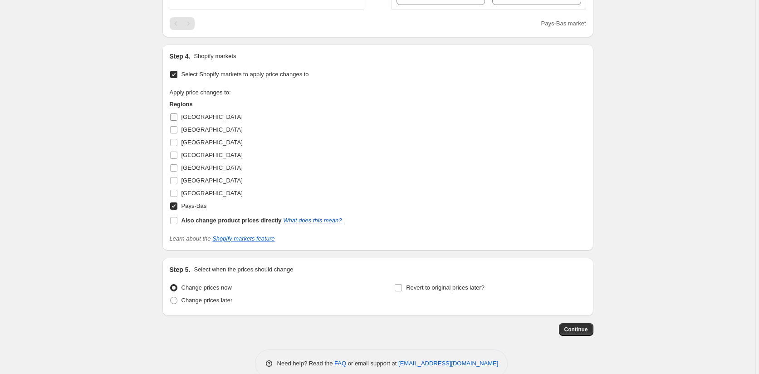
click at [177, 121] on input "[GEOGRAPHIC_DATA]" at bounding box center [173, 116] width 7 height 7
checkbox input "true"
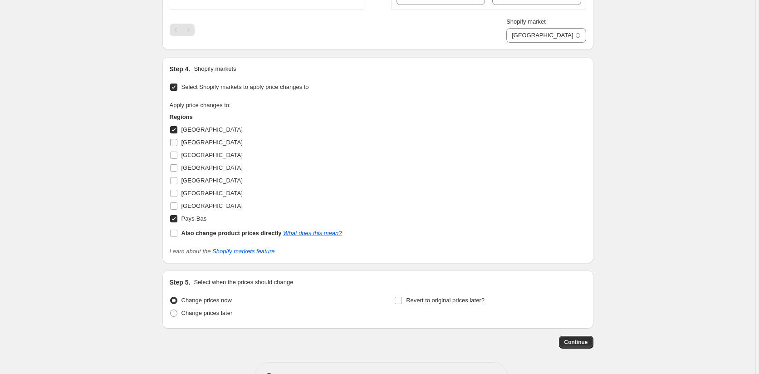
click at [176, 146] on input "[GEOGRAPHIC_DATA]" at bounding box center [173, 142] width 7 height 7
checkbox input "true"
click at [174, 159] on input "[GEOGRAPHIC_DATA]" at bounding box center [173, 155] width 7 height 7
checkbox input "true"
click at [174, 197] on input "[GEOGRAPHIC_DATA]" at bounding box center [173, 193] width 7 height 7
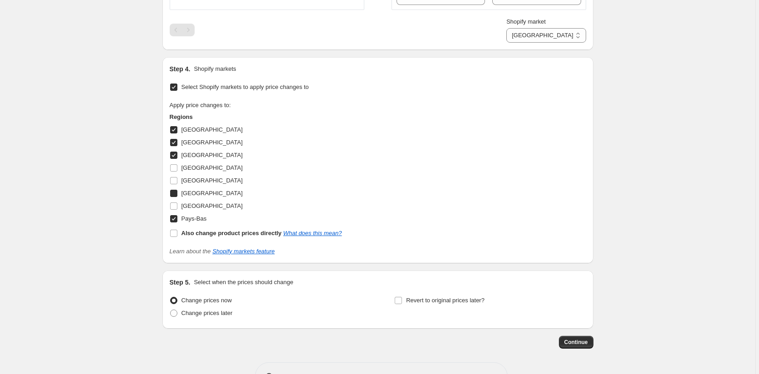
checkbox input "true"
click at [174, 210] on input "[GEOGRAPHIC_DATA]" at bounding box center [173, 205] width 7 height 7
checkbox input "true"
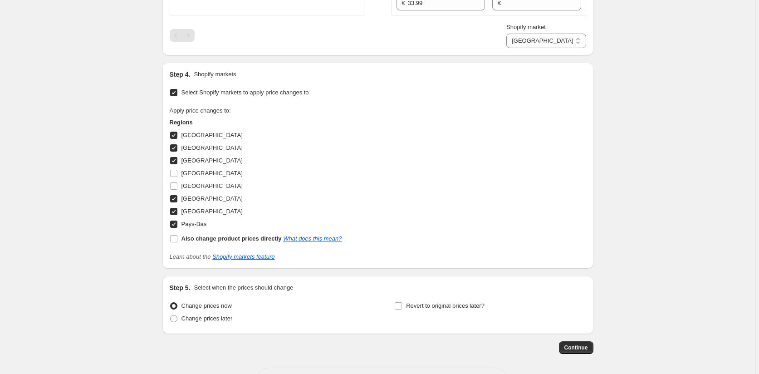
scroll to position [641, 0]
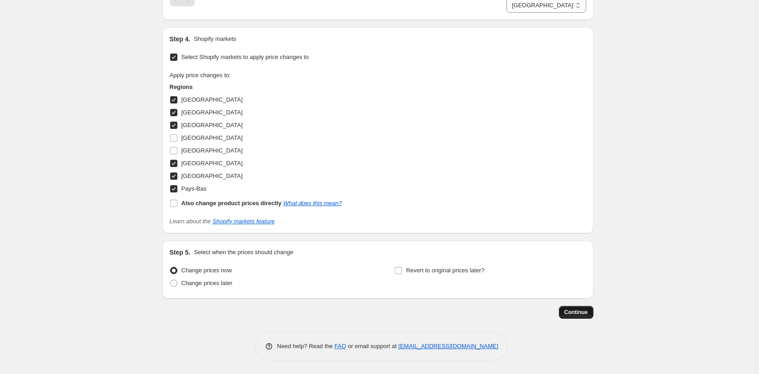
click at [575, 311] on span "Continue" at bounding box center [577, 312] width 24 height 7
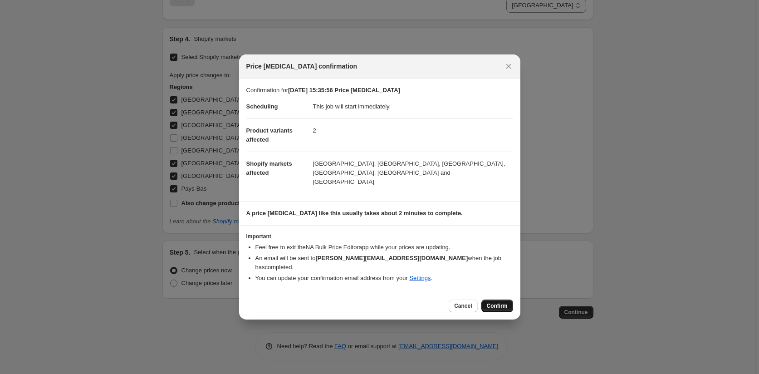
click at [501, 302] on span "Confirm" at bounding box center [497, 305] width 21 height 7
